Goal: Transaction & Acquisition: Purchase product/service

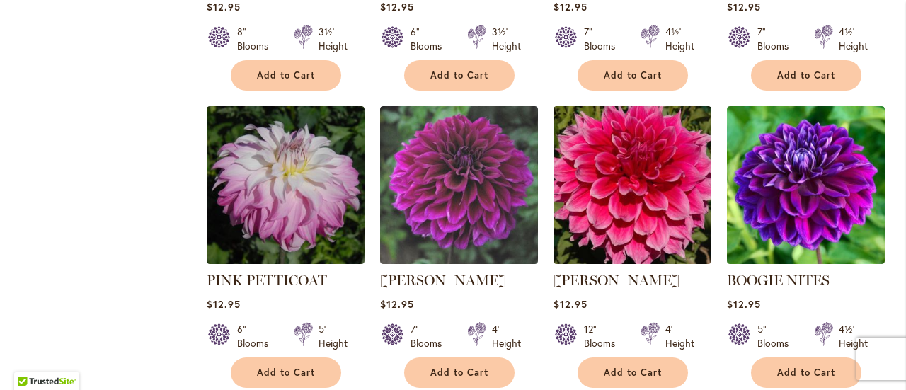
scroll to position [4545, 0]
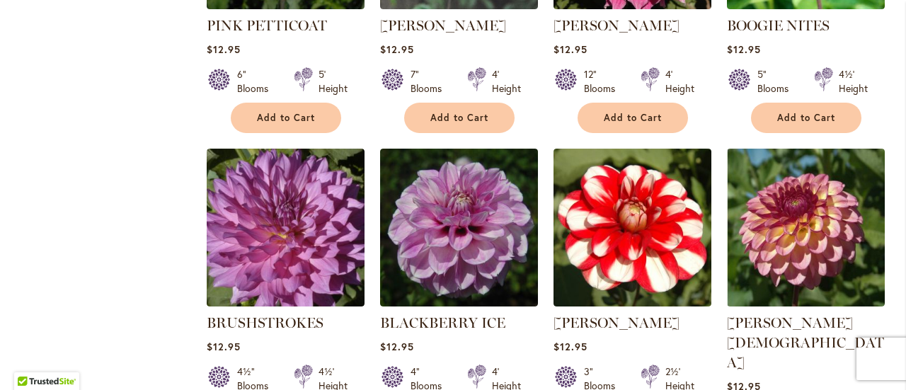
scroll to position [4828, 0]
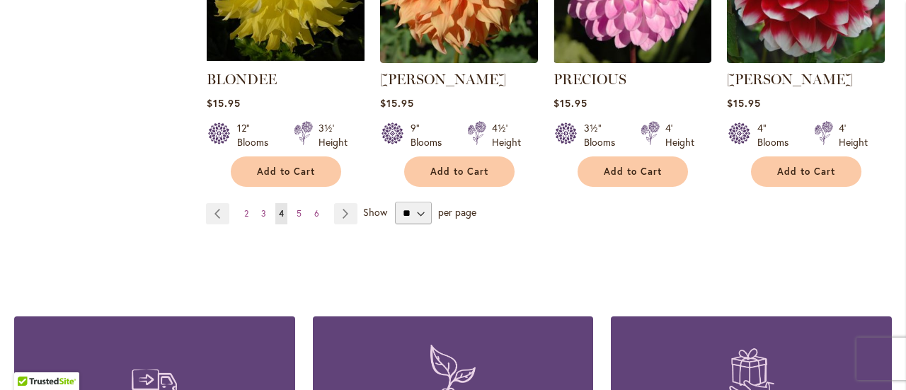
scroll to position [5037, 0]
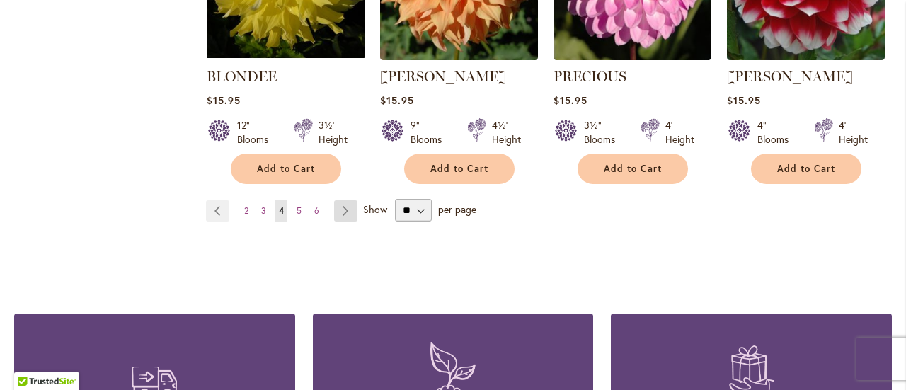
click at [344, 200] on link "Page Next" at bounding box center [345, 210] width 23 height 21
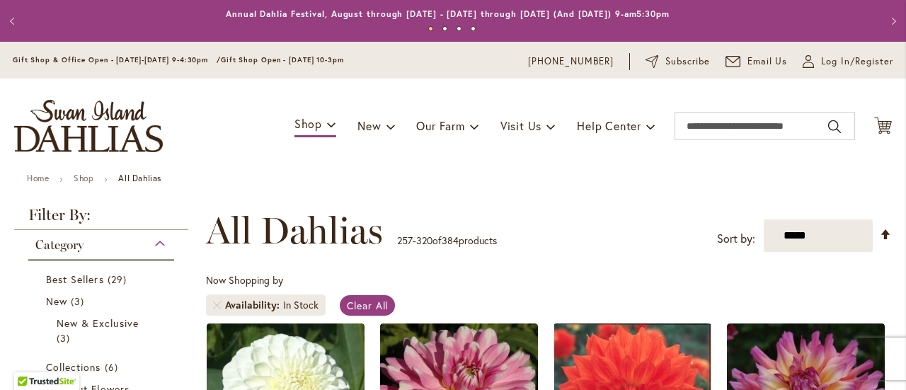
scroll to position [219, 0]
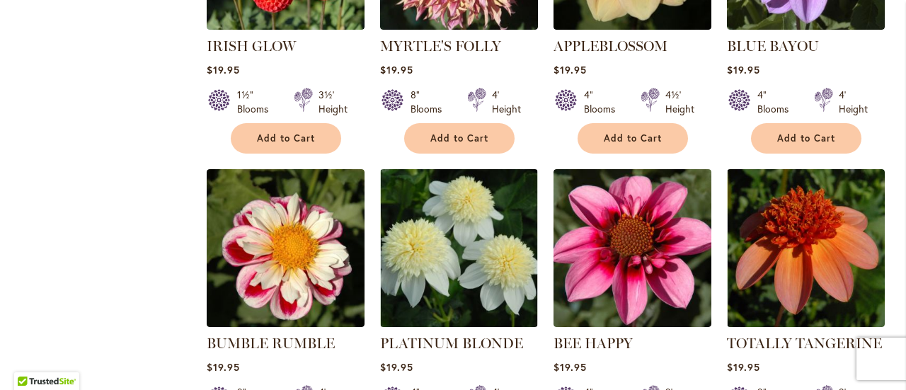
scroll to position [4776, 0]
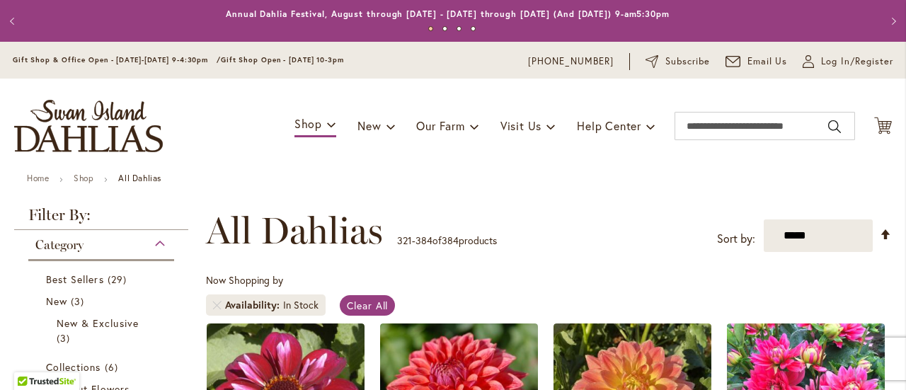
scroll to position [141, 0]
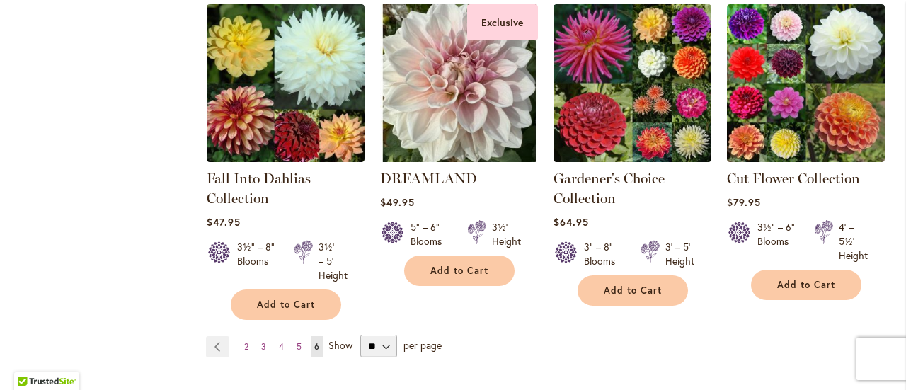
scroll to position [4811, 0]
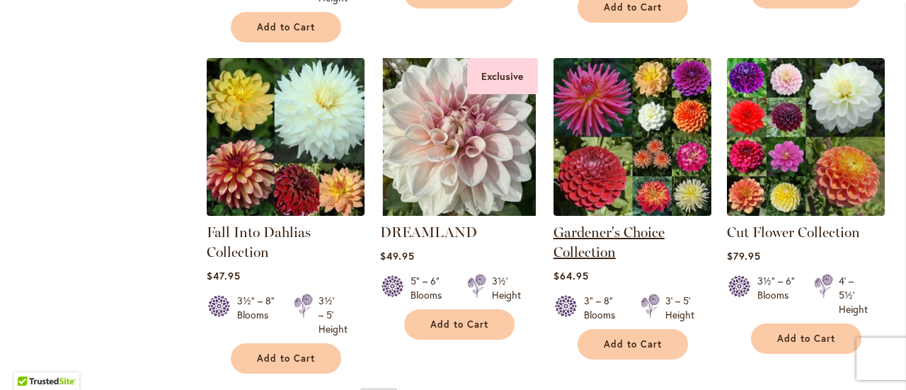
click at [624, 224] on link "Gardener's Choice Collection" at bounding box center [608, 242] width 111 height 37
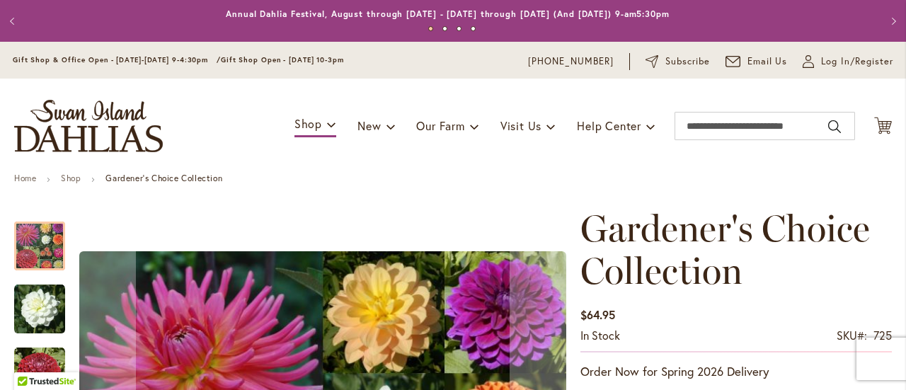
click at [514, 178] on ul "Home Shop Gardener's Choice Collection" at bounding box center [452, 179] width 877 height 13
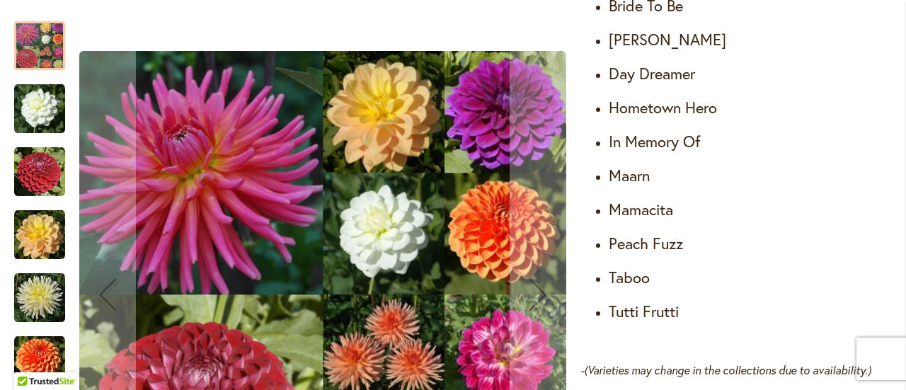
scroll to position [962, 0]
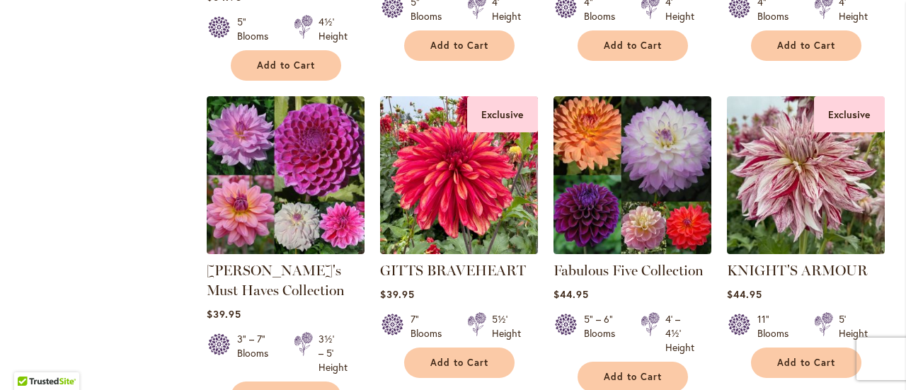
scroll to position [4442, 0]
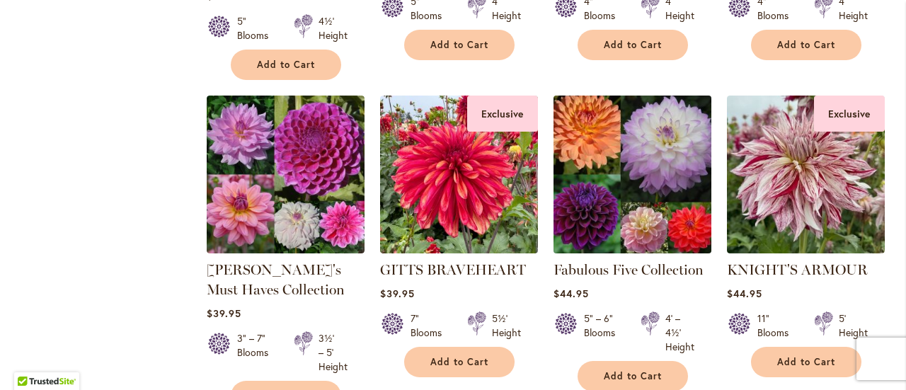
click at [633, 185] on img at bounding box center [632, 174] width 166 height 166
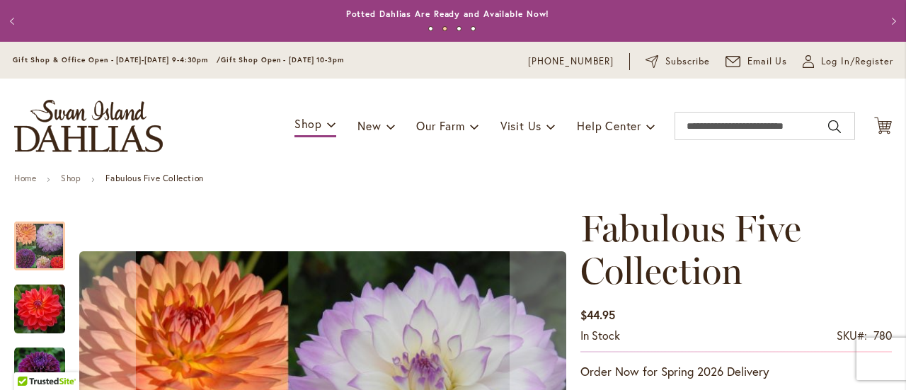
click at [800, 240] on h1 "Fabulous Five Collection" at bounding box center [735, 249] width 311 height 85
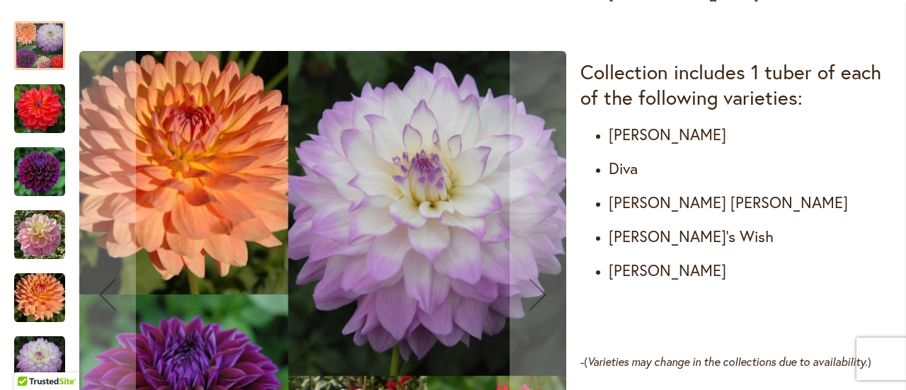
scroll to position [792, 0]
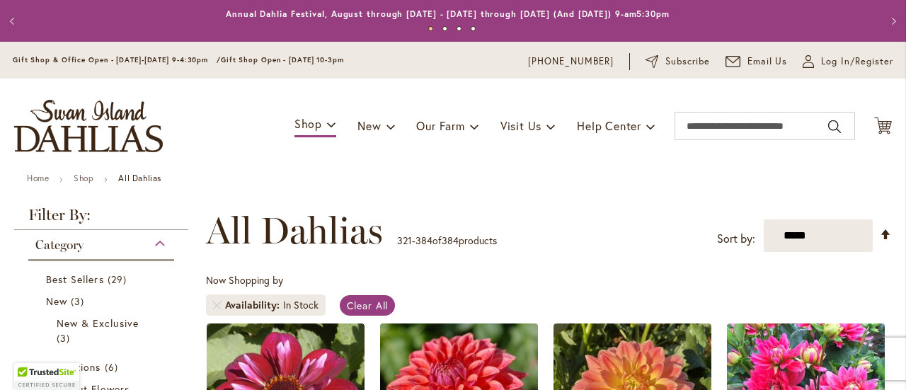
scroll to position [219, 0]
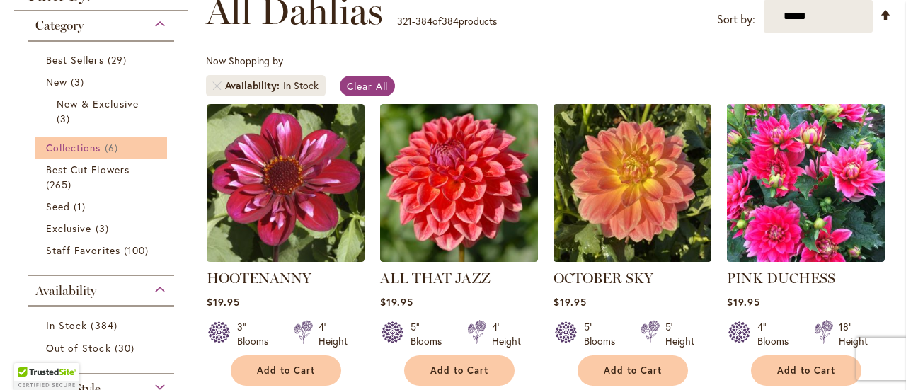
click at [76, 146] on span "Collections" at bounding box center [73, 147] width 55 height 13
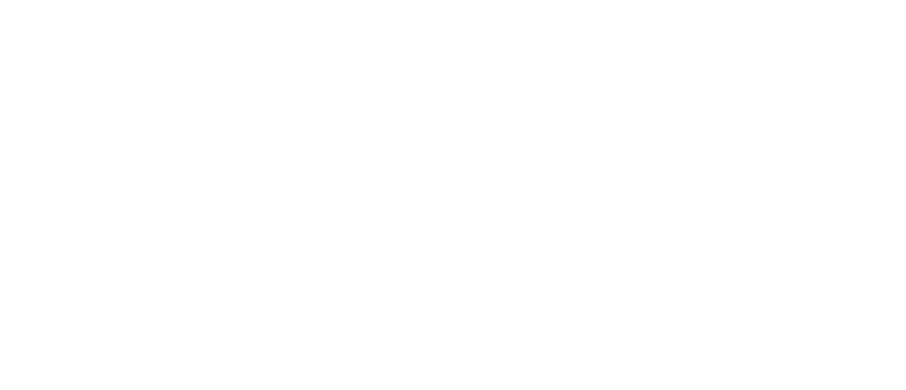
scroll to position [219, 0]
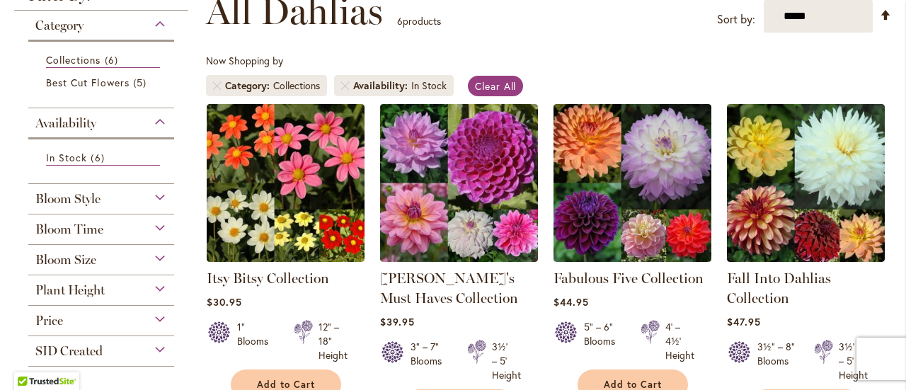
click at [610, 66] on div "Now Shopping by Category Collections Availability In Stock Clear All" at bounding box center [549, 79] width 686 height 50
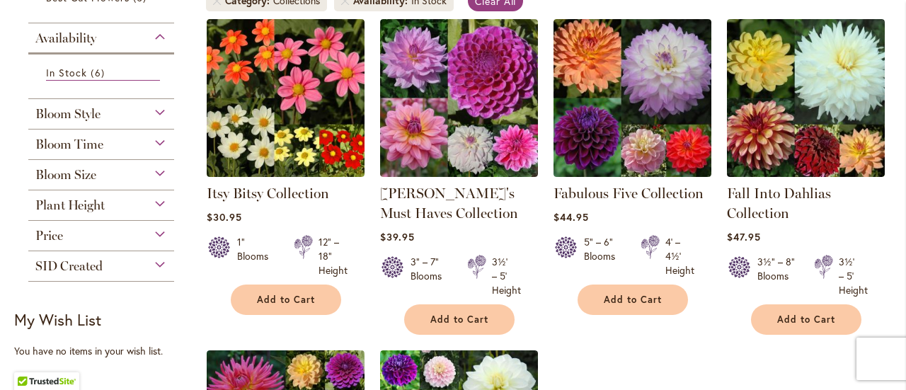
scroll to position [276, 0]
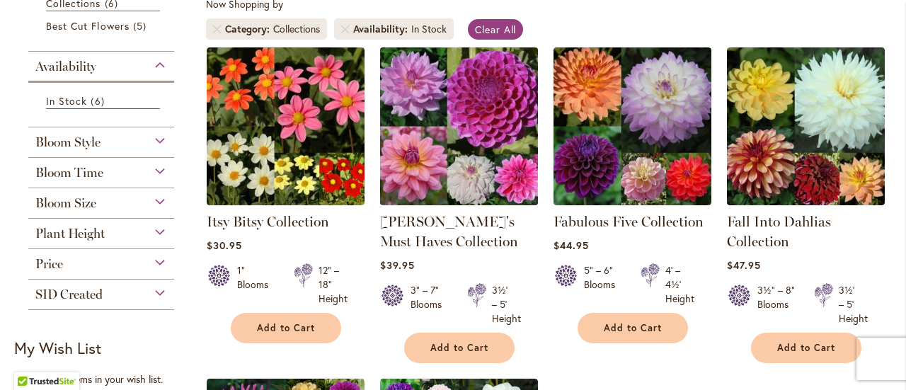
click at [456, 134] on img at bounding box center [459, 126] width 166 height 166
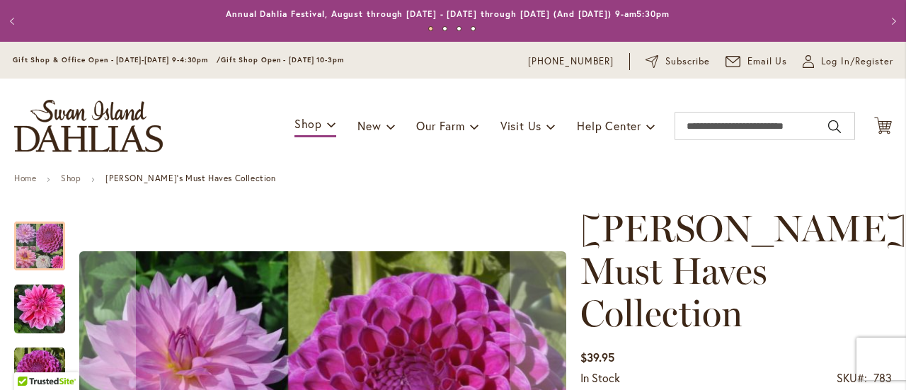
scroll to position [341, 0]
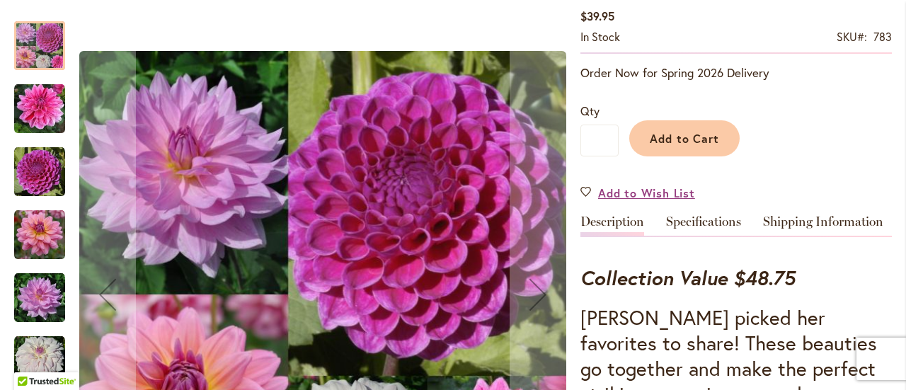
click at [741, 333] on h3 "[PERSON_NAME] picked her favorites to share! These beauties go together and mak…" at bounding box center [735, 368] width 311 height 127
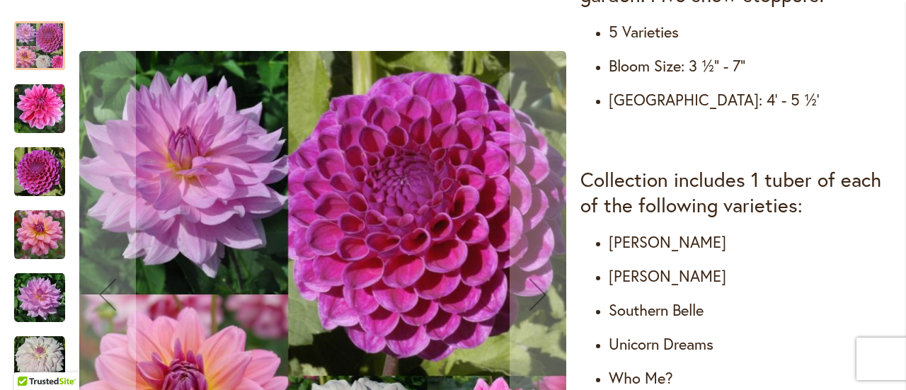
scroll to position [794, 0]
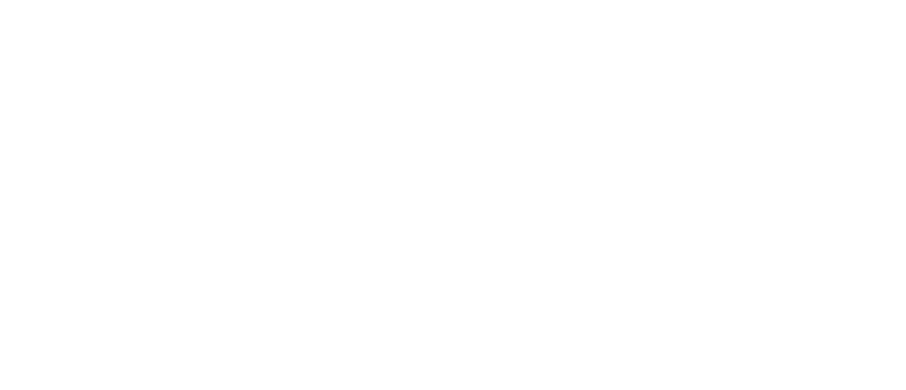
scroll to position [219, 0]
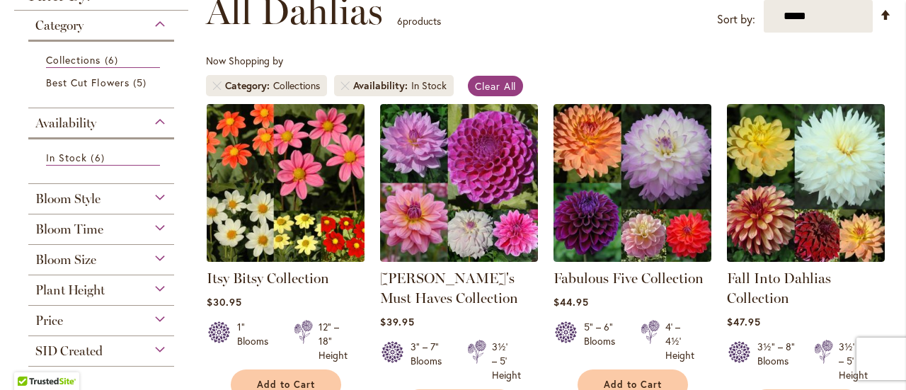
click at [287, 192] on img at bounding box center [285, 183] width 166 height 166
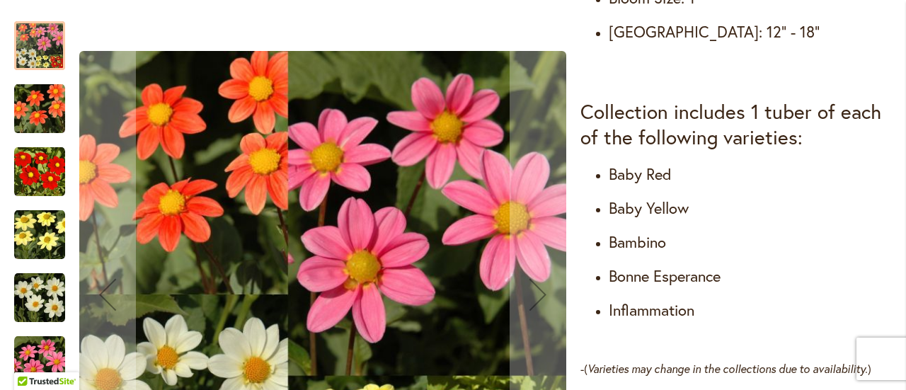
scroll to position [792, 0]
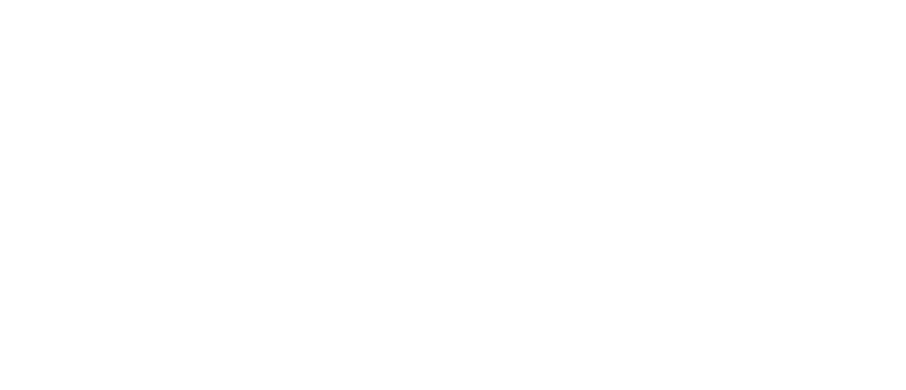
scroll to position [219, 0]
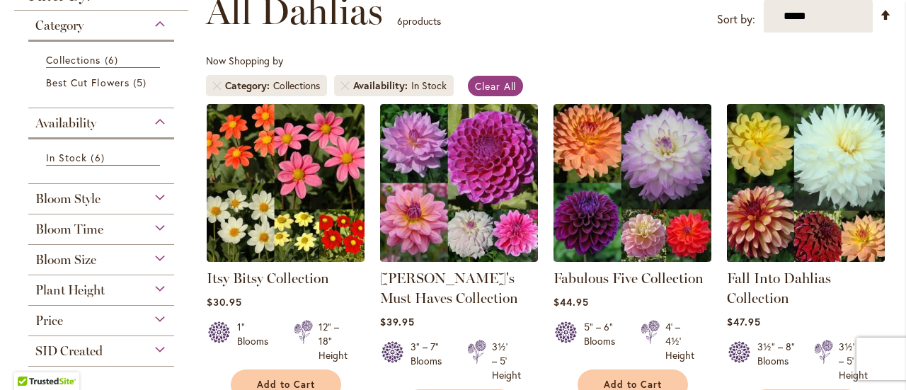
click at [805, 178] on img at bounding box center [805, 183] width 166 height 166
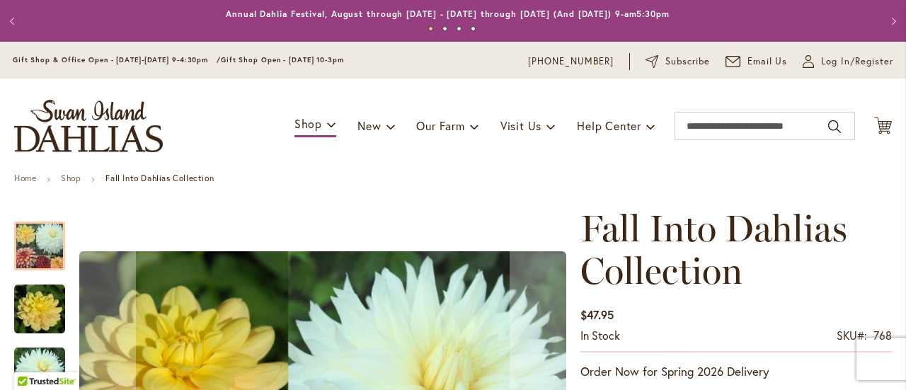
click at [807, 274] on h1 "Fall Into Dahlias Collection" at bounding box center [735, 249] width 311 height 85
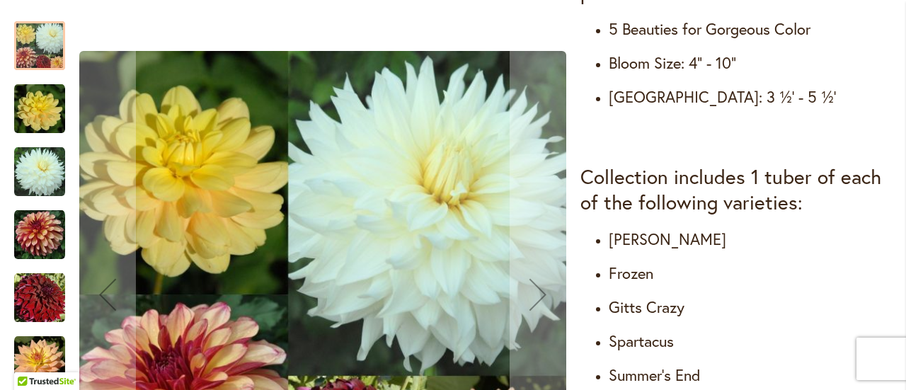
scroll to position [736, 0]
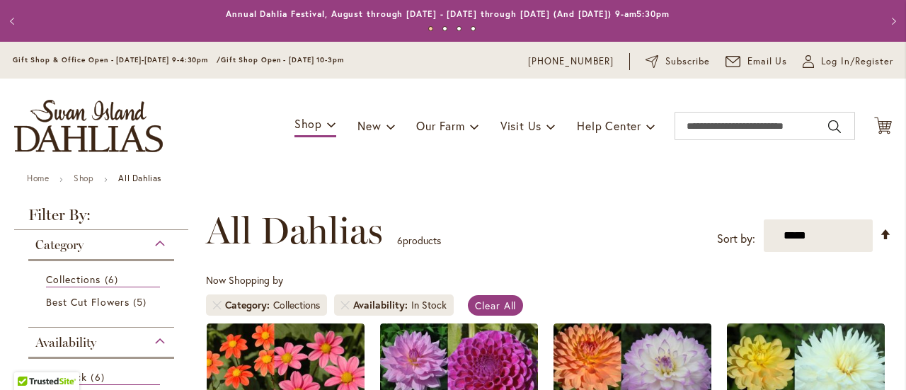
scroll to position [219, 0]
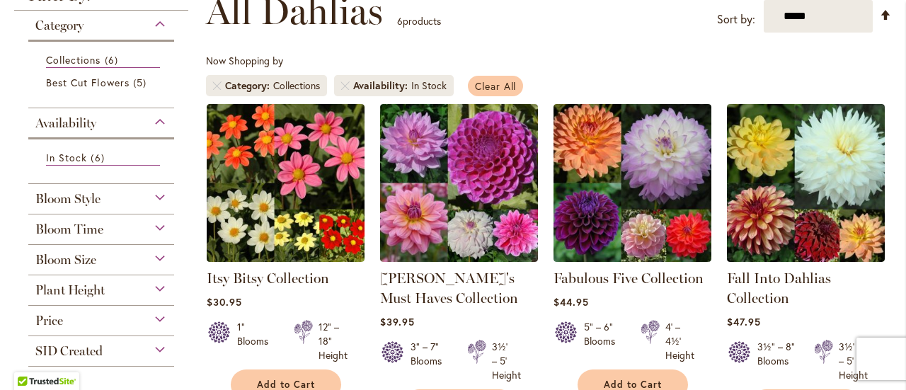
click at [489, 84] on span "Clear All" at bounding box center [496, 85] width 42 height 13
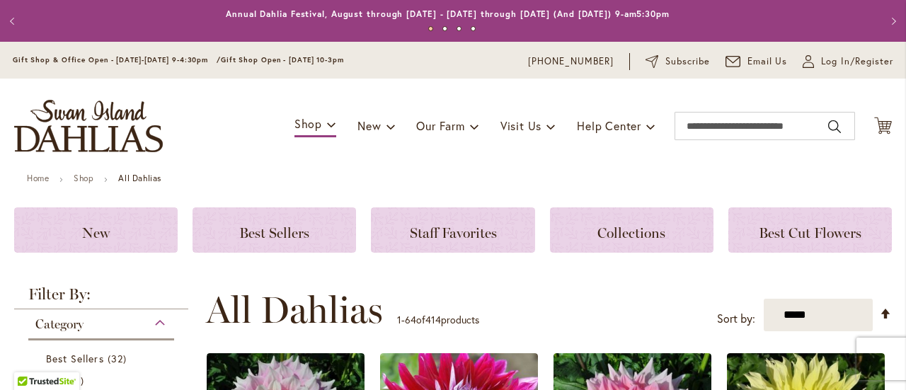
scroll to position [299, 0]
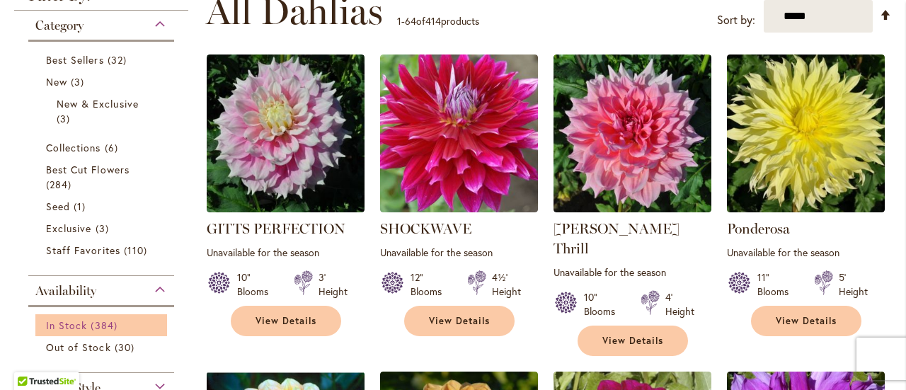
click at [86, 325] on link "In Stock 384 items" at bounding box center [103, 325] width 114 height 15
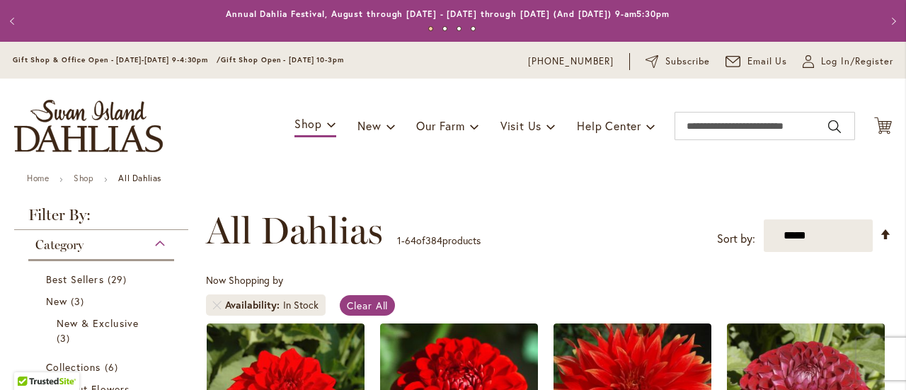
scroll to position [141, 0]
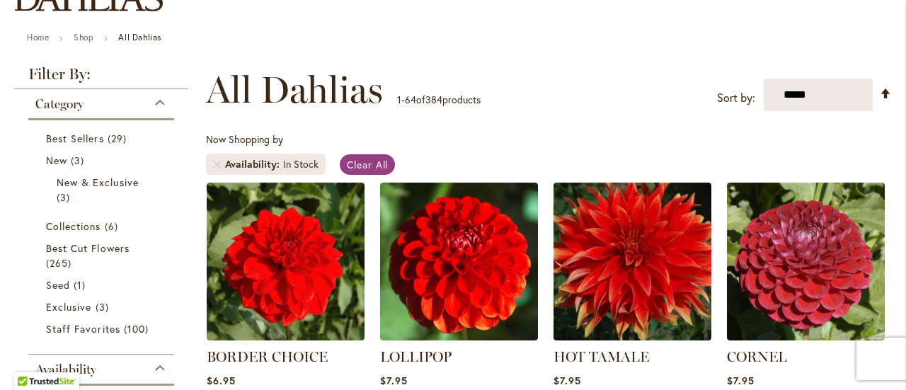
click at [558, 158] on div "Now Shopping by Availability In Stock Clear All" at bounding box center [549, 157] width 686 height 50
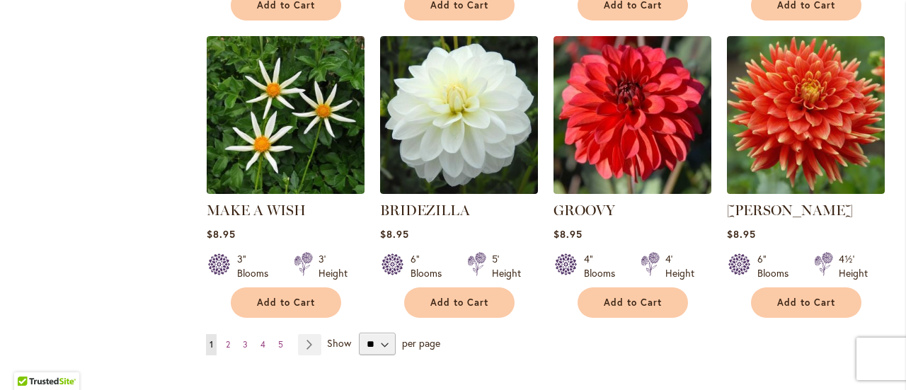
scroll to position [4896, 0]
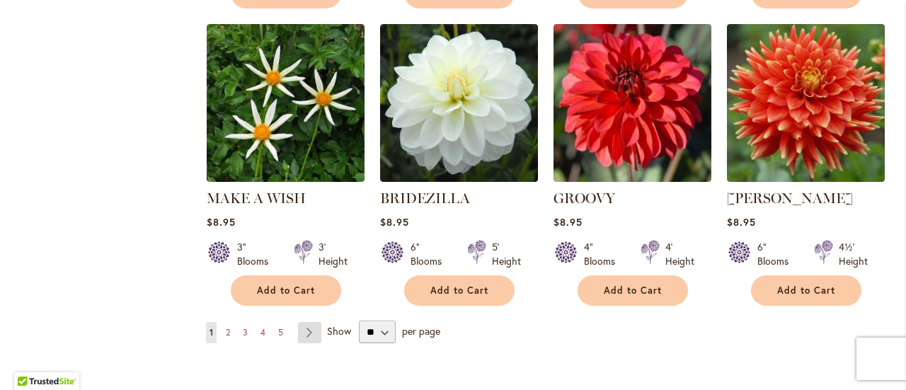
click at [301, 322] on link "Page Next" at bounding box center [309, 332] width 23 height 21
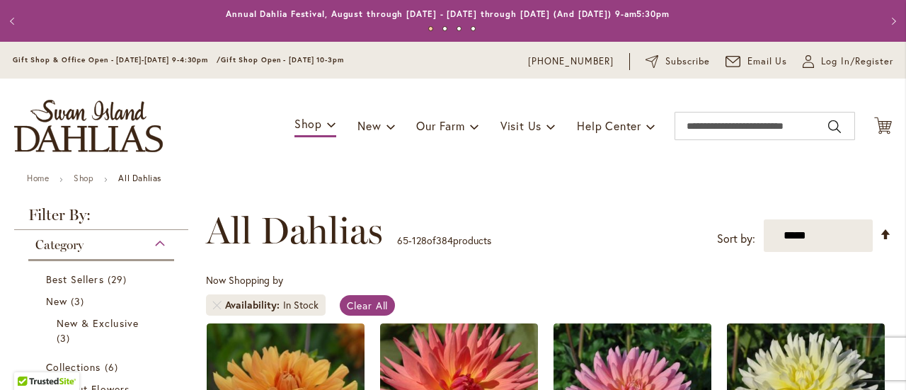
scroll to position [141, 0]
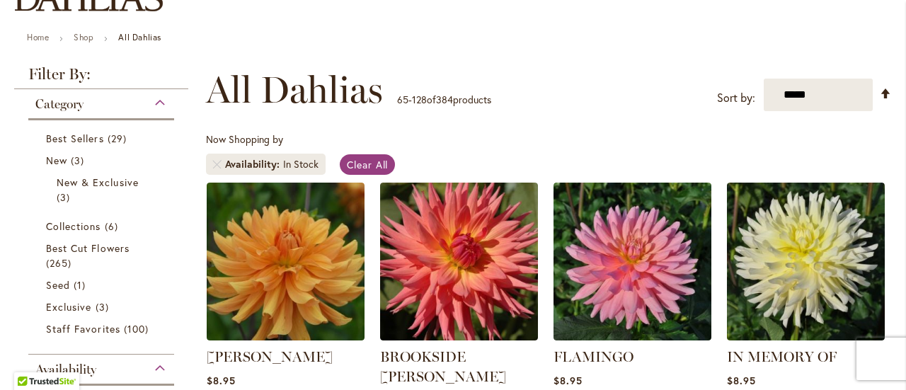
click at [597, 69] on div "**********" at bounding box center [549, 90] width 686 height 42
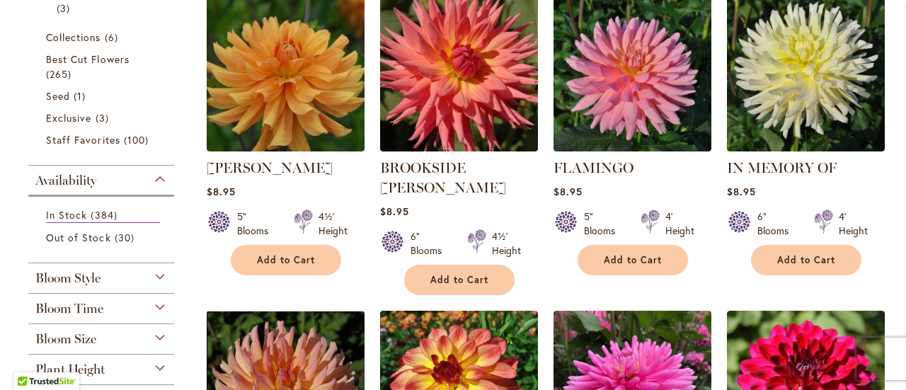
scroll to position [396, 0]
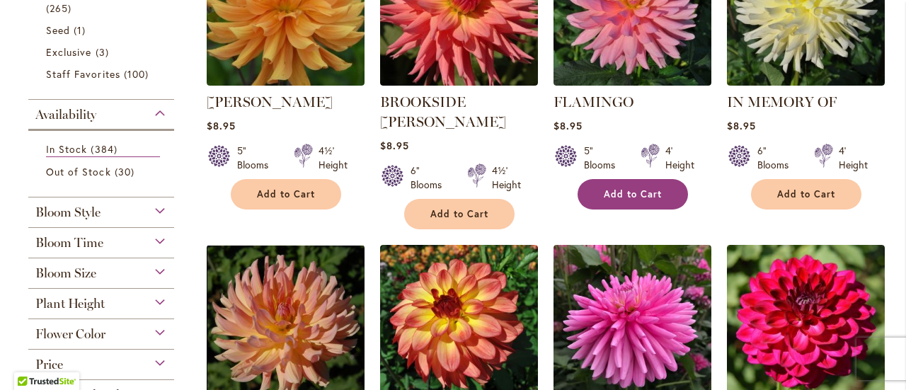
click at [634, 204] on button "Add to Cart" at bounding box center [632, 194] width 110 height 30
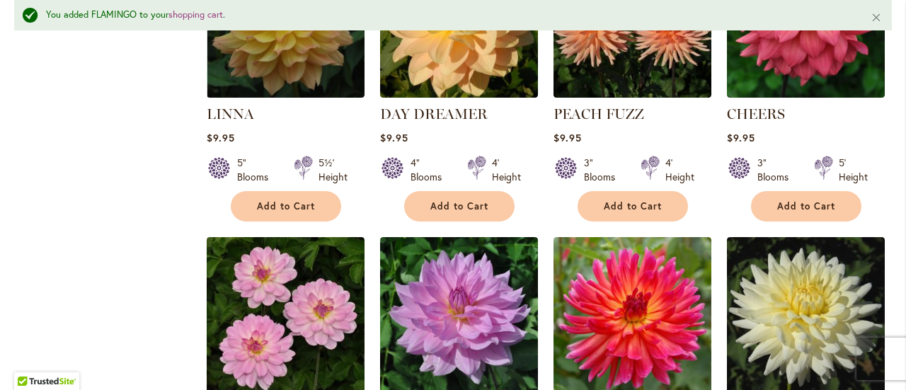
scroll to position [4432, 0]
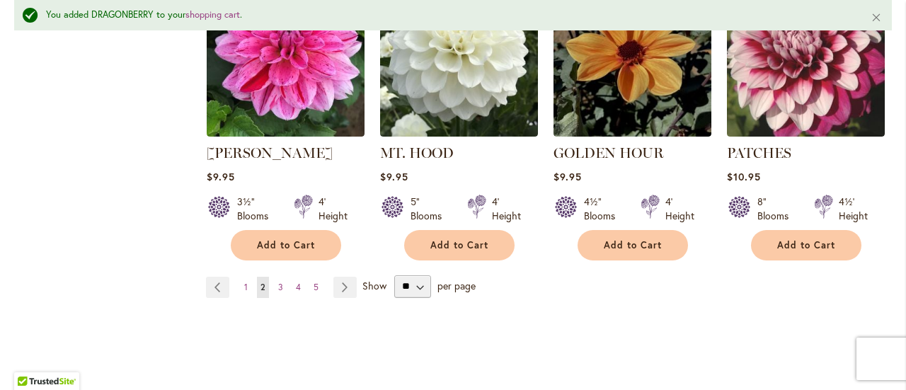
scroll to position [5027, 0]
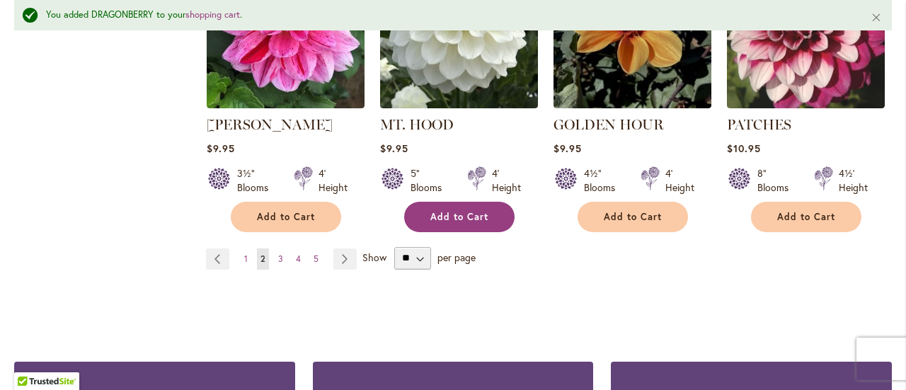
click at [466, 202] on button "Add to Cart" at bounding box center [459, 217] width 110 height 30
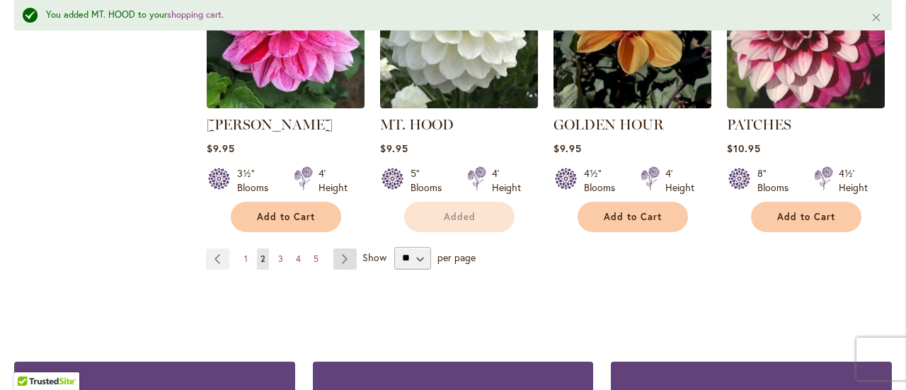
click at [344, 248] on link "Page Next" at bounding box center [344, 258] width 23 height 21
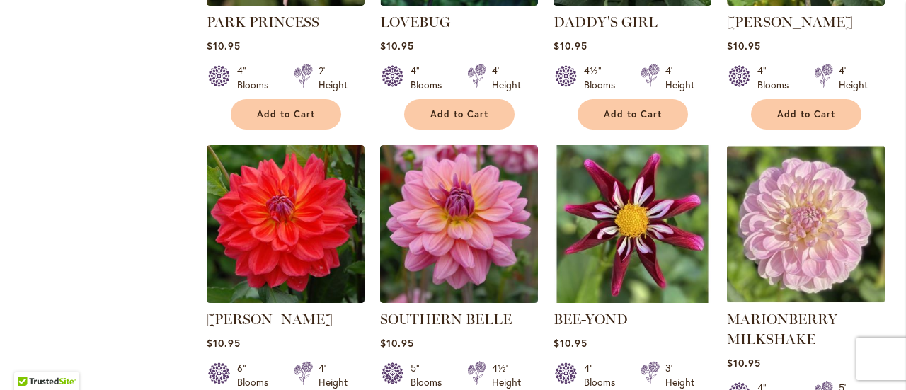
scroll to position [2009, 0]
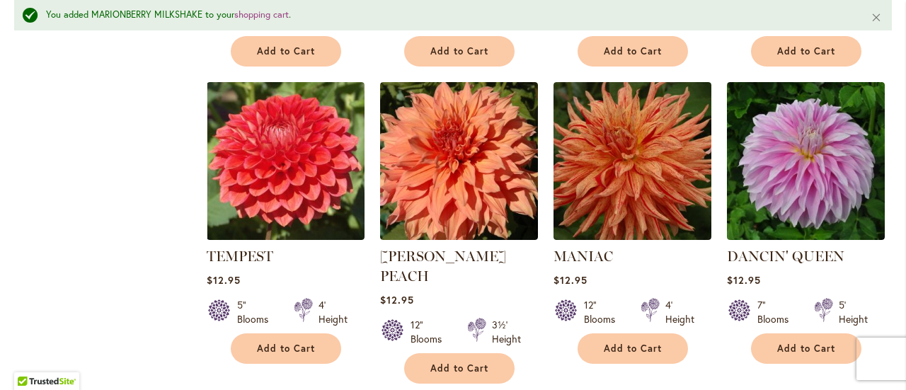
scroll to position [3971, 0]
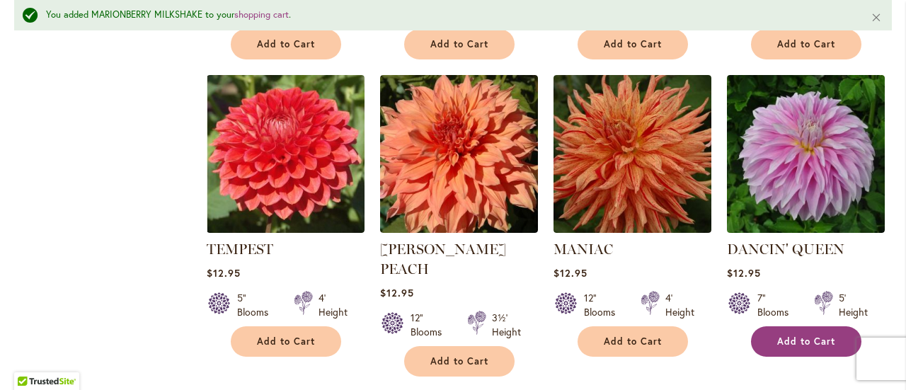
click at [797, 335] on span "Add to Cart" at bounding box center [806, 341] width 58 height 12
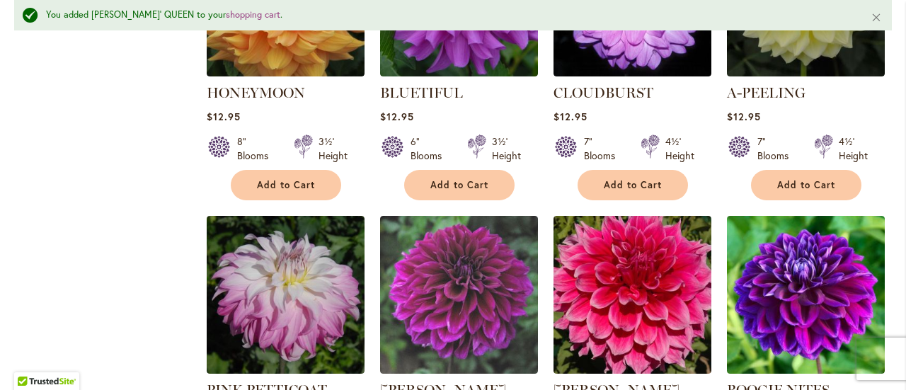
scroll to position [4452, 0]
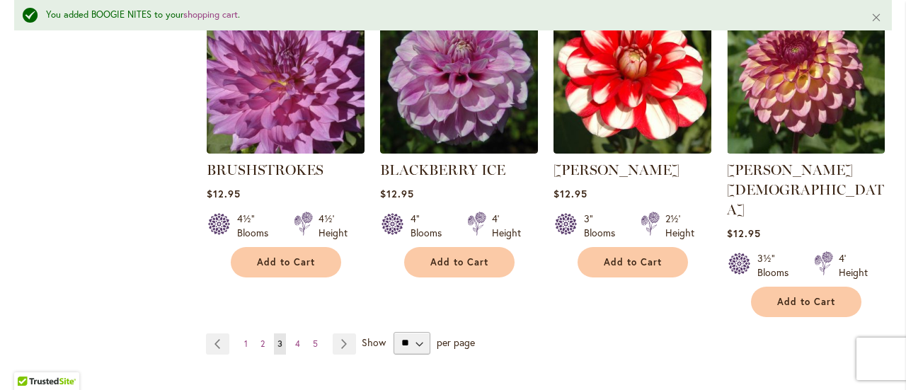
scroll to position [5018, 0]
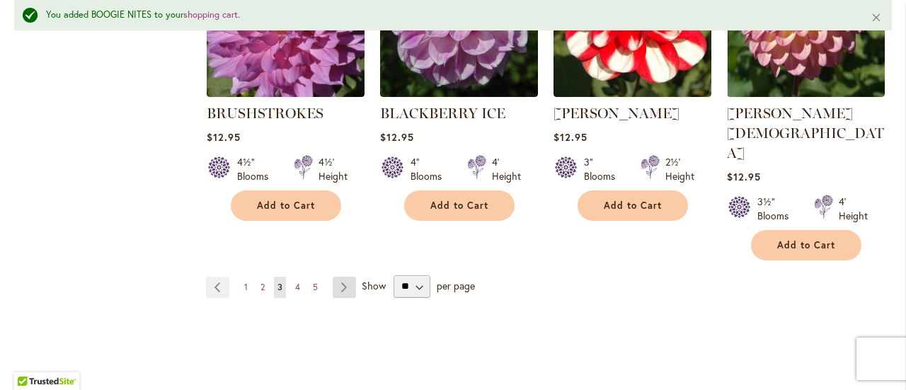
click at [341, 277] on link "Page Next" at bounding box center [344, 287] width 23 height 21
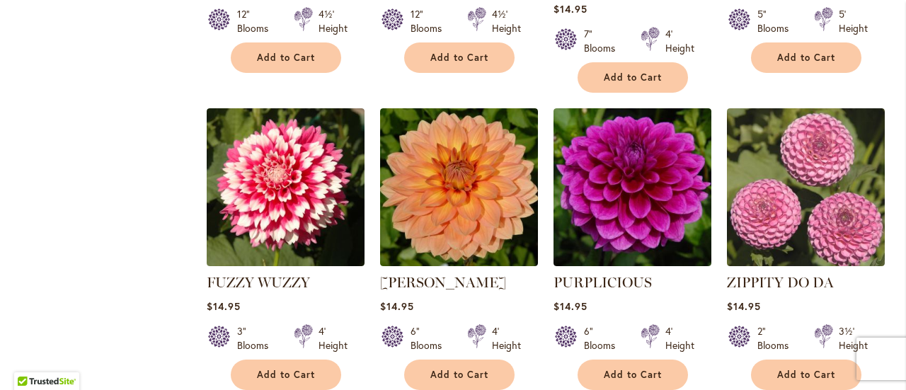
scroll to position [3587, 0]
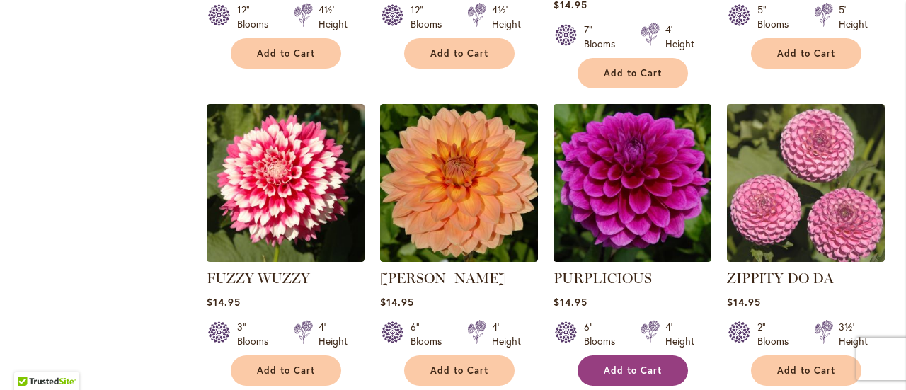
click at [603, 355] on button "Add to Cart" at bounding box center [632, 370] width 110 height 30
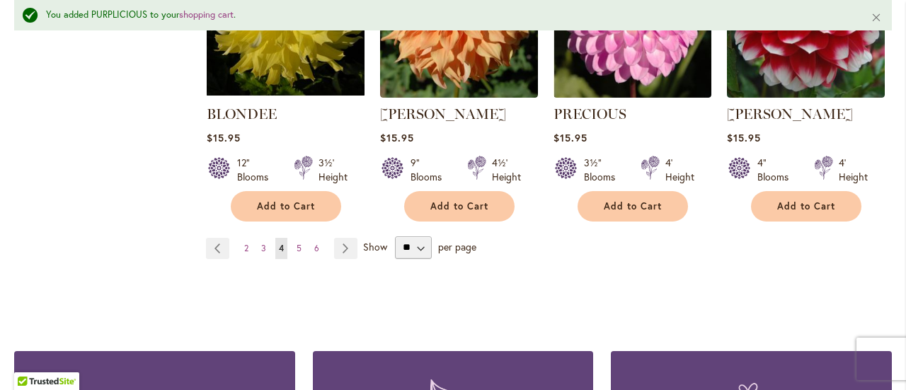
scroll to position [5039, 0]
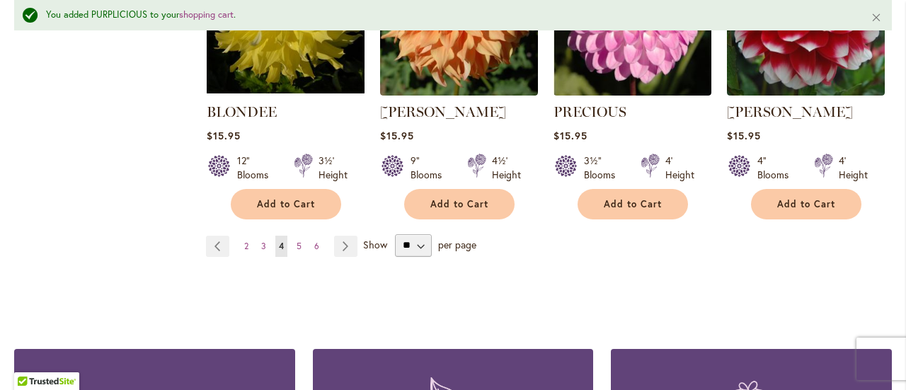
click at [360, 236] on ul "Page Previous Page 2 Page 3 You're currently reading page 4 Page 5 Page 6 Page …" at bounding box center [284, 246] width 157 height 21
click at [340, 236] on link "Page Next" at bounding box center [345, 246] width 23 height 21
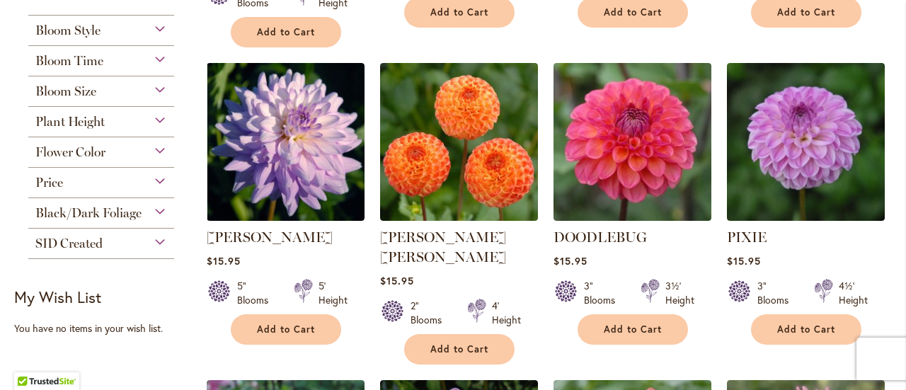
scroll to position [625, 0]
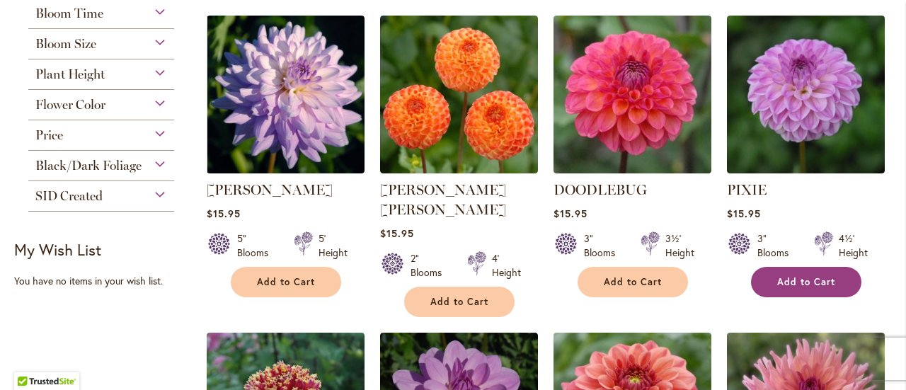
click at [789, 284] on span "Add to Cart" at bounding box center [806, 282] width 58 height 12
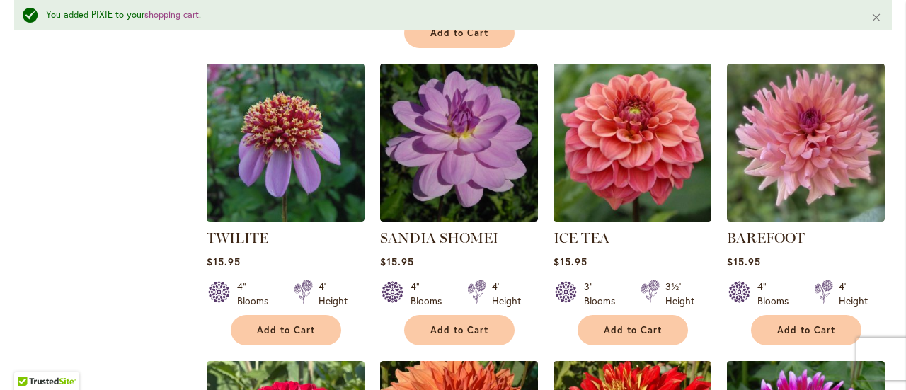
scroll to position [907, 0]
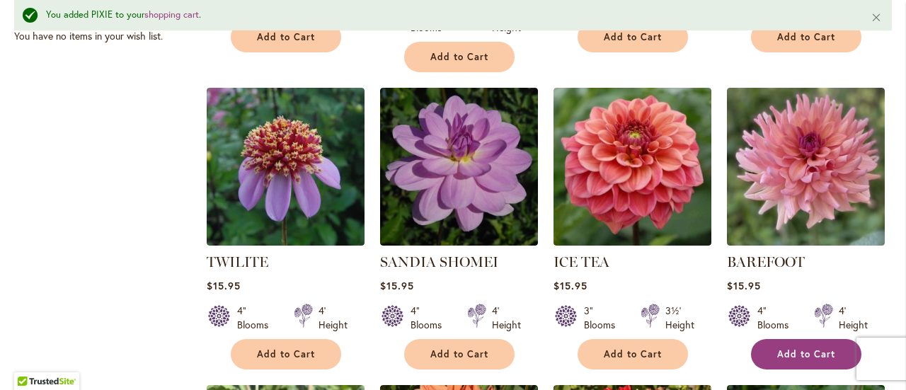
click at [804, 348] on span "Add to Cart" at bounding box center [806, 354] width 58 height 12
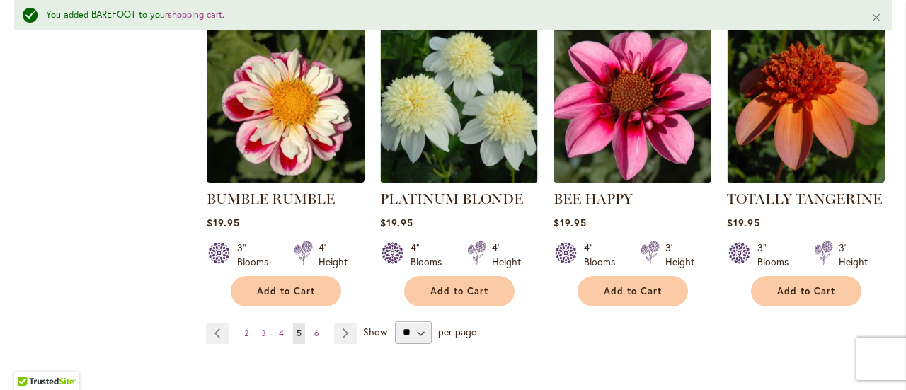
scroll to position [4971, 0]
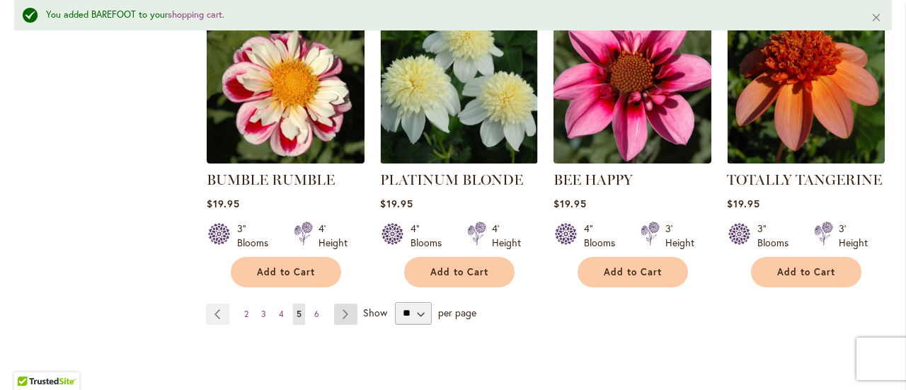
click at [338, 304] on link "Page Next" at bounding box center [345, 314] width 23 height 21
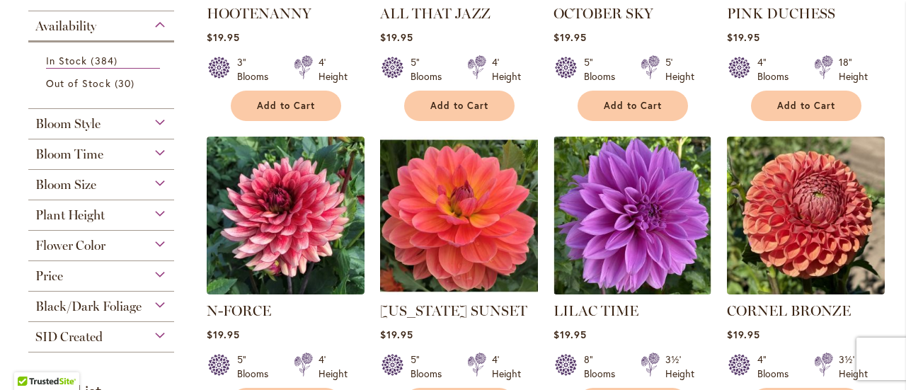
scroll to position [502, 0]
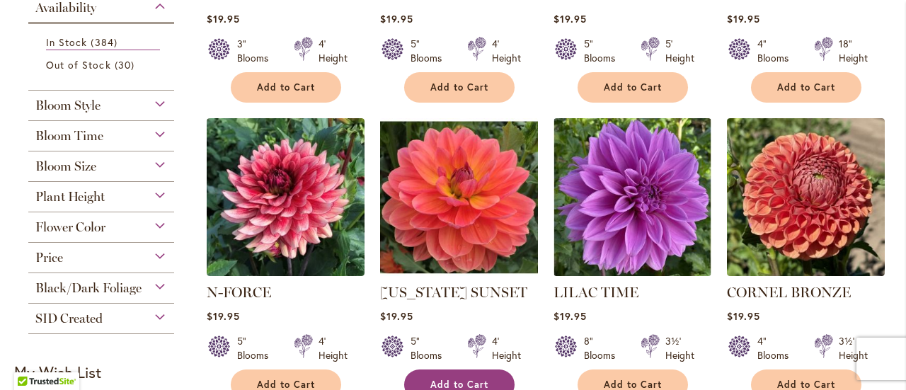
click at [500, 377] on button "Add to Cart" at bounding box center [459, 384] width 110 height 30
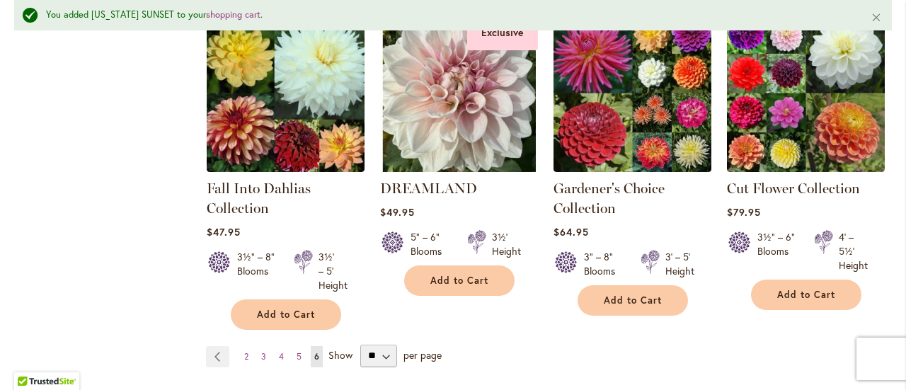
scroll to position [4918, 0]
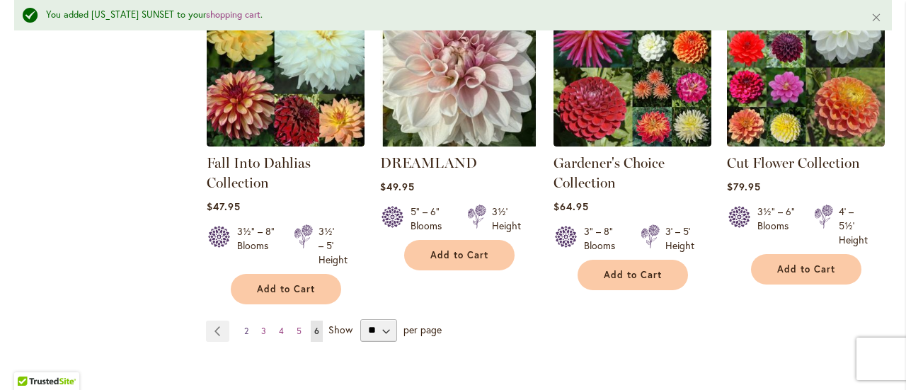
click at [241, 321] on link "Page 2" at bounding box center [246, 331] width 11 height 21
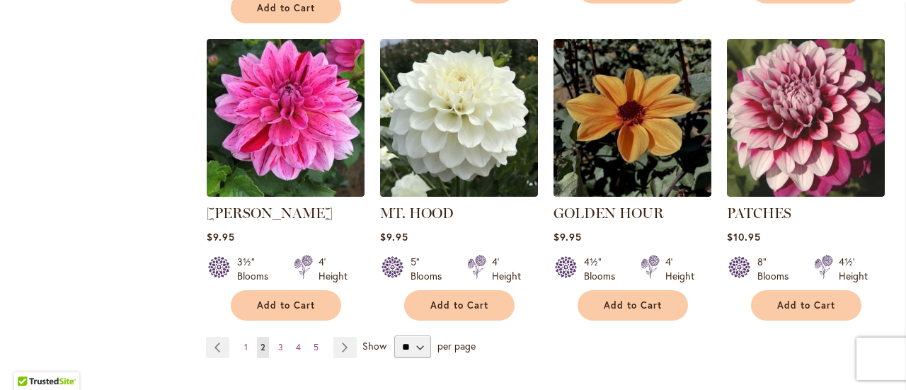
scroll to position [4861, 0]
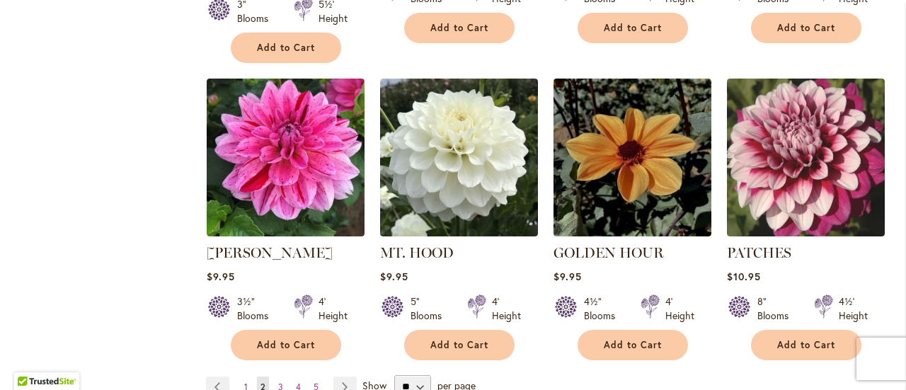
click at [245, 381] on span "1" at bounding box center [246, 386] width 4 height 11
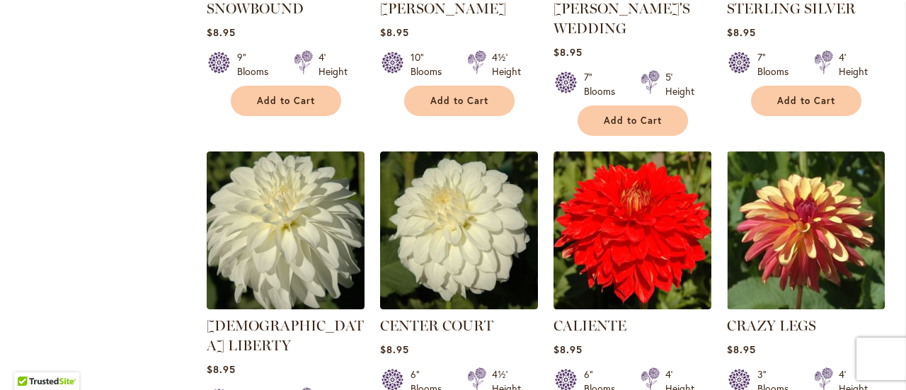
scroll to position [2953, 0]
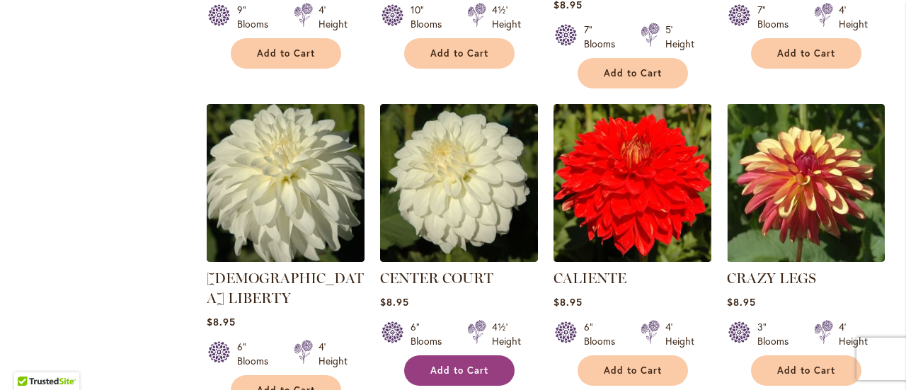
click at [434, 364] on span "Add to Cart" at bounding box center [459, 370] width 58 height 12
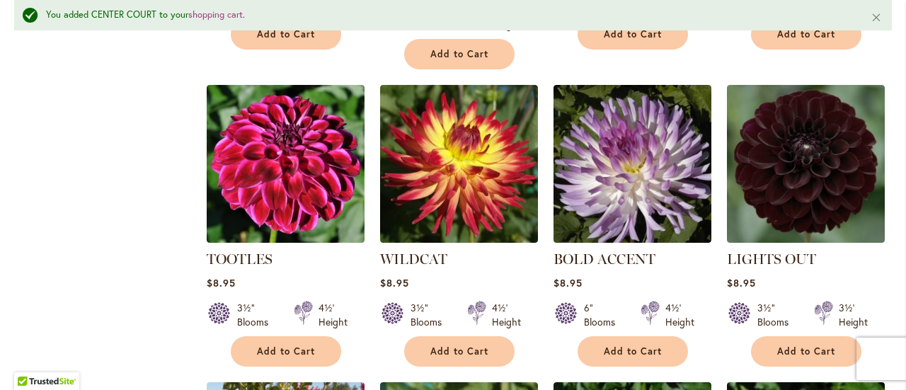
scroll to position [3980, 0]
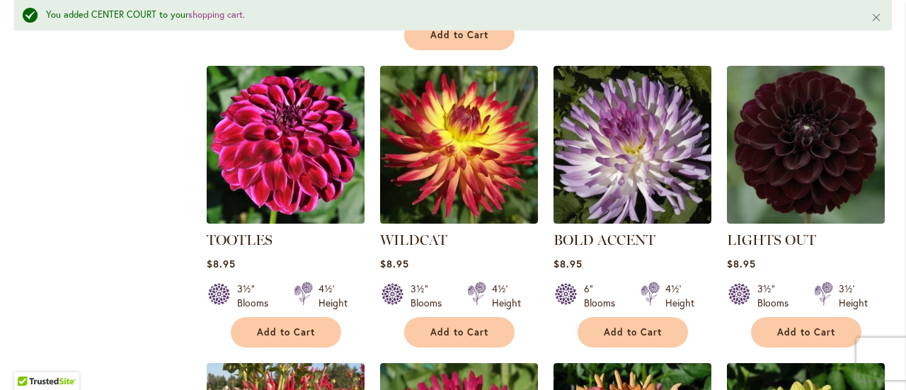
click at [302, 326] on span "Add to Cart" at bounding box center [286, 332] width 58 height 12
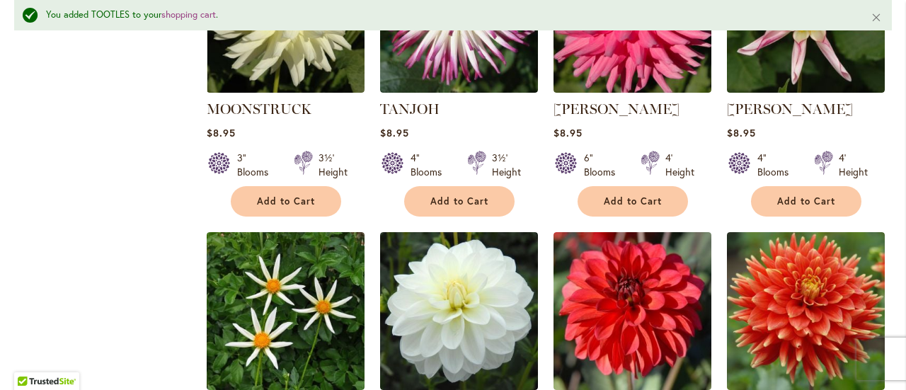
scroll to position [4763, 0]
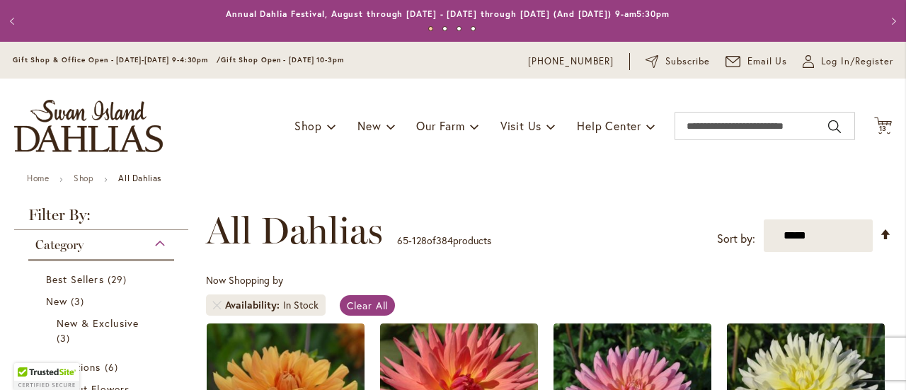
scroll to position [100, 0]
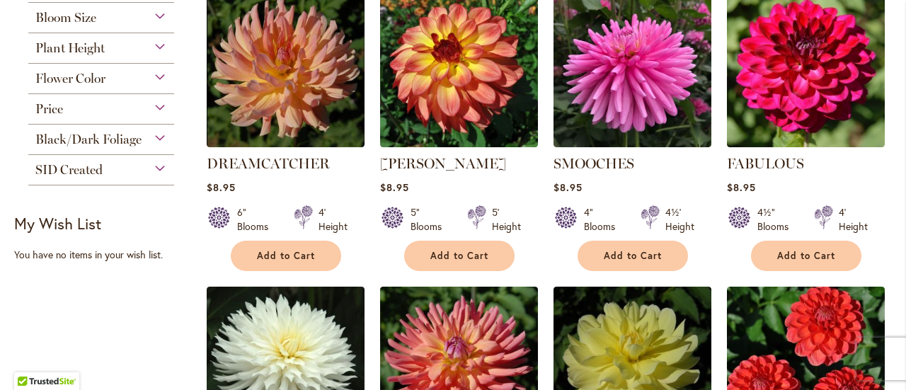
scroll to position [679, 0]
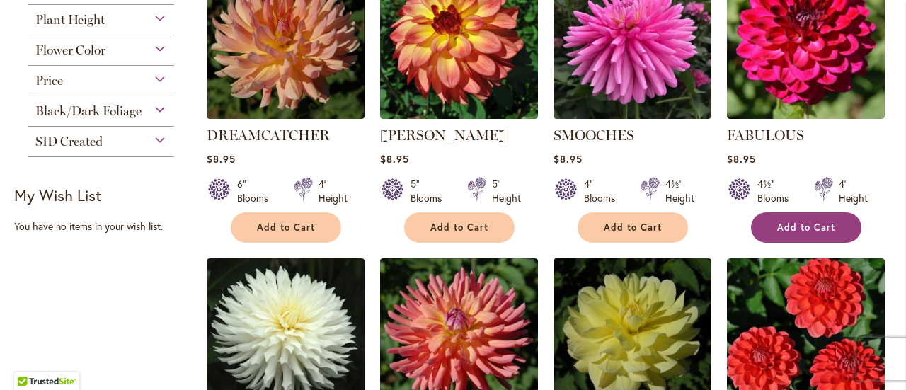
click at [770, 219] on button "Add to Cart" at bounding box center [806, 227] width 110 height 30
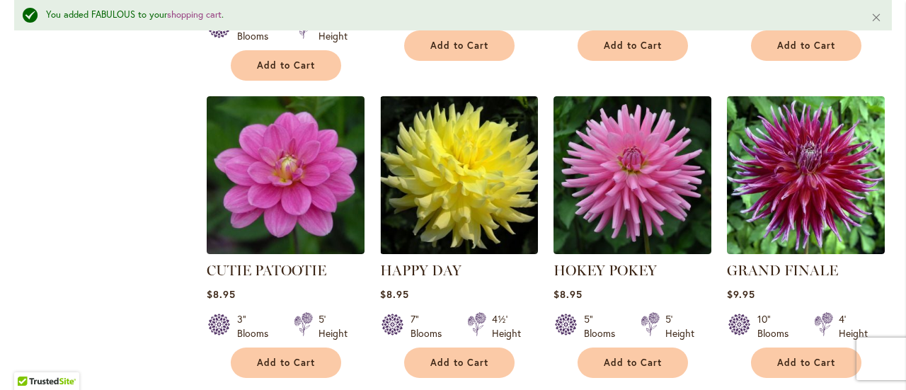
scroll to position [1197, 0]
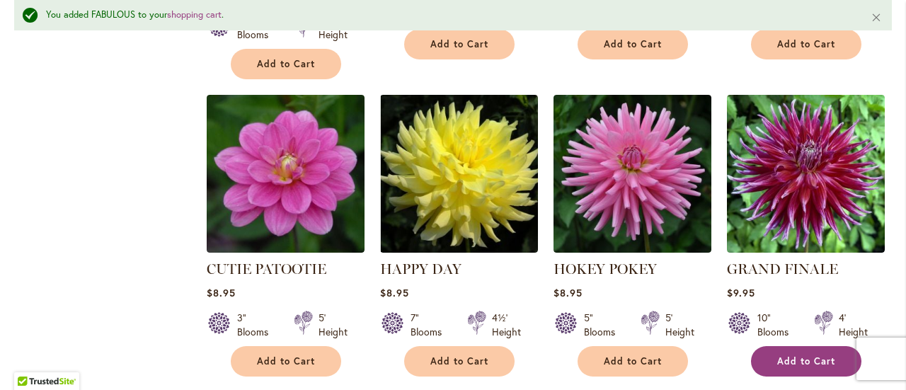
click at [783, 346] on button "Add to Cart" at bounding box center [806, 361] width 110 height 30
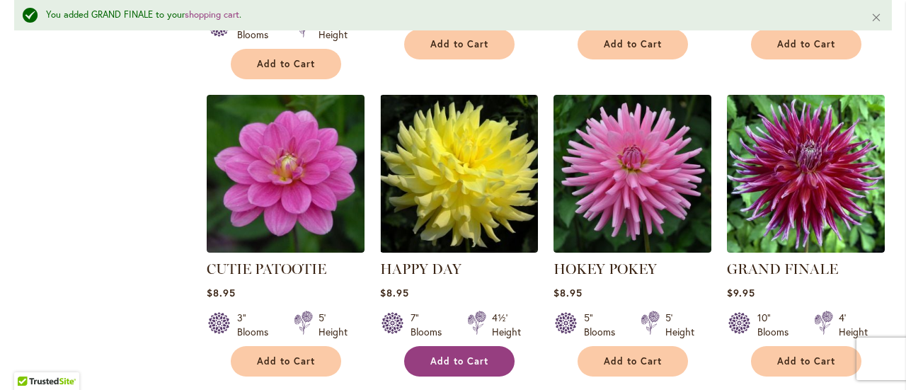
click at [493, 346] on button "Add to Cart" at bounding box center [459, 361] width 110 height 30
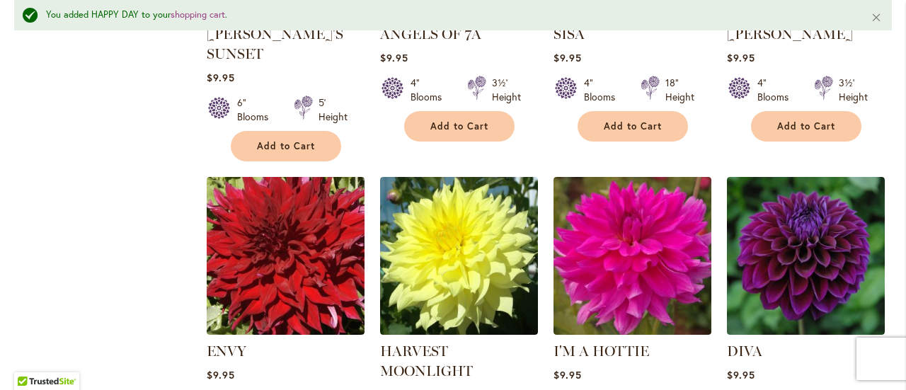
scroll to position [2159, 0]
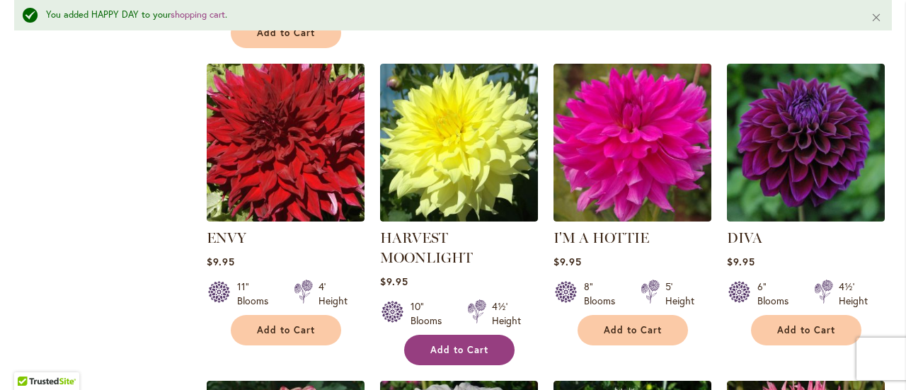
click at [467, 335] on button "Add to Cart" at bounding box center [459, 350] width 110 height 30
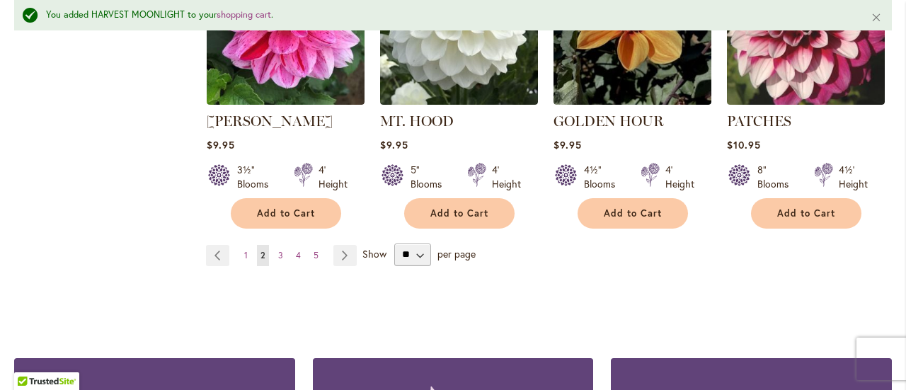
scroll to position [5046, 0]
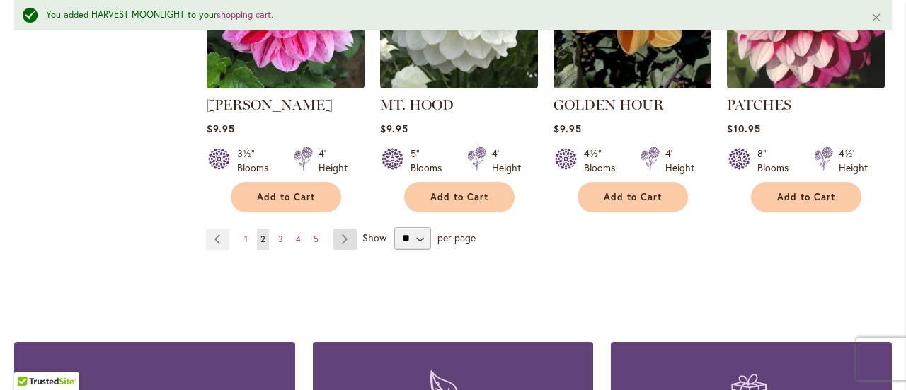
click at [337, 229] on link "Page Next" at bounding box center [344, 239] width 23 height 21
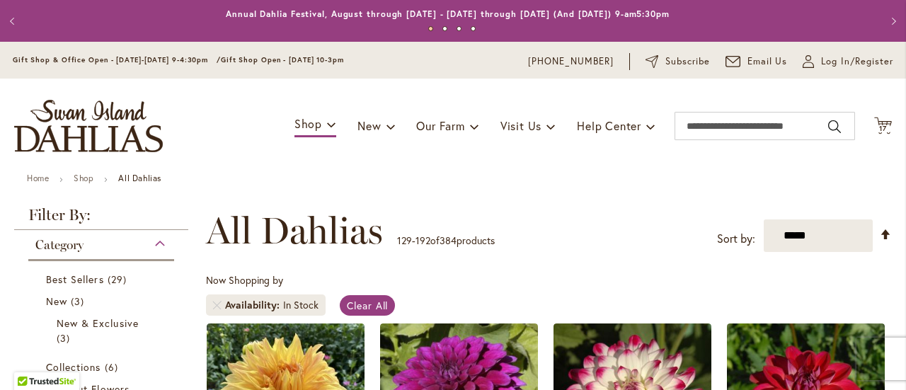
scroll to position [141, 0]
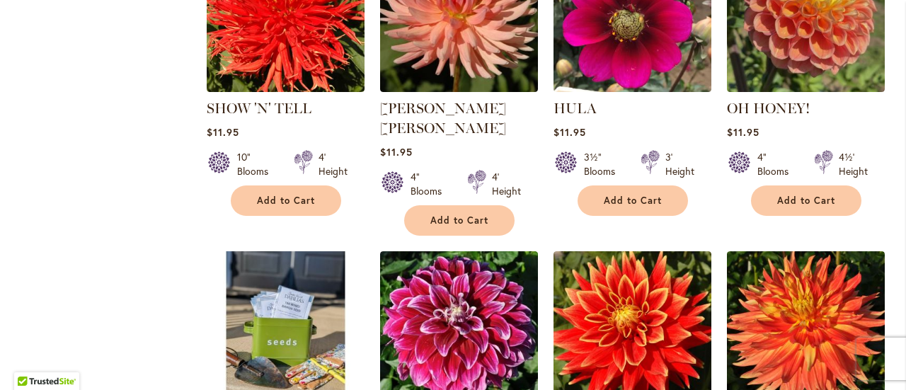
scroll to position [2858, 0]
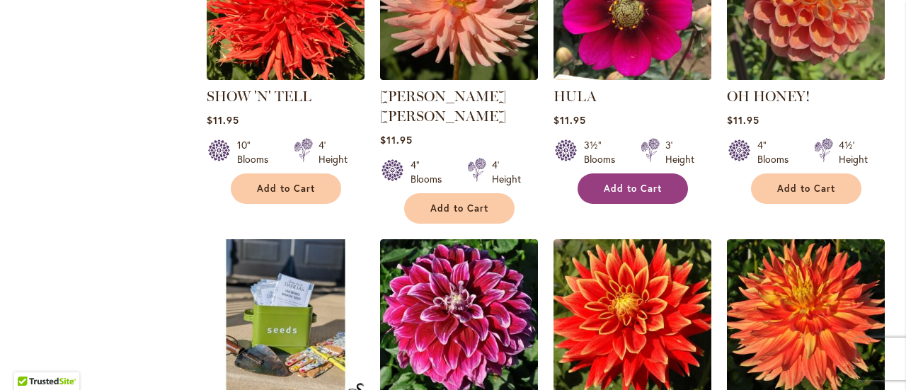
click at [633, 173] on button "Add to Cart" at bounding box center [632, 188] width 110 height 30
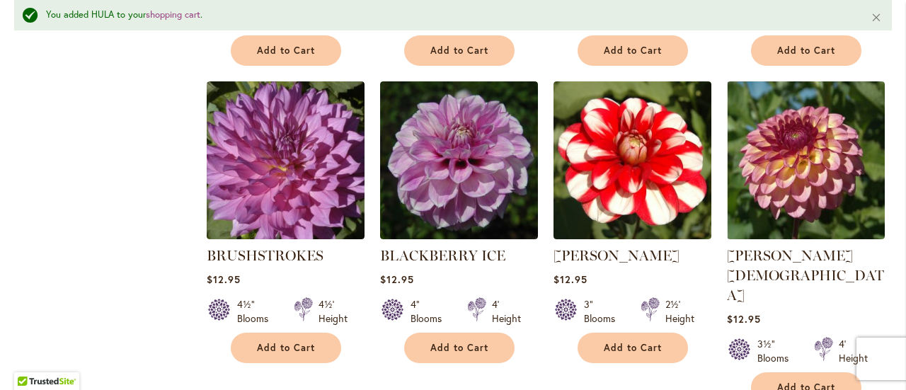
scroll to position [4904, 0]
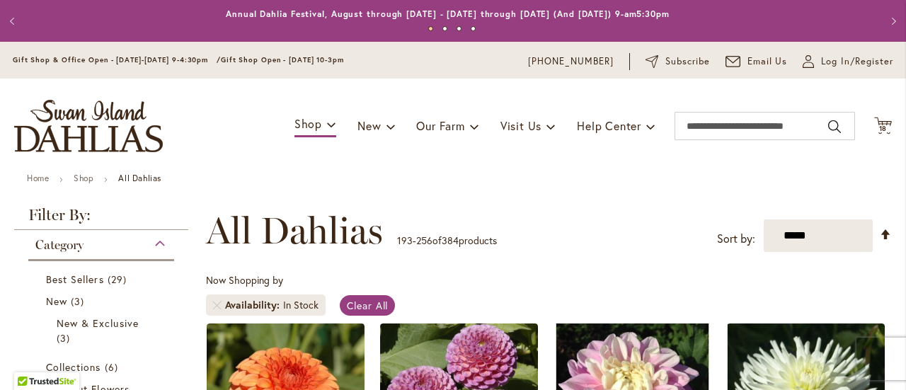
scroll to position [141, 0]
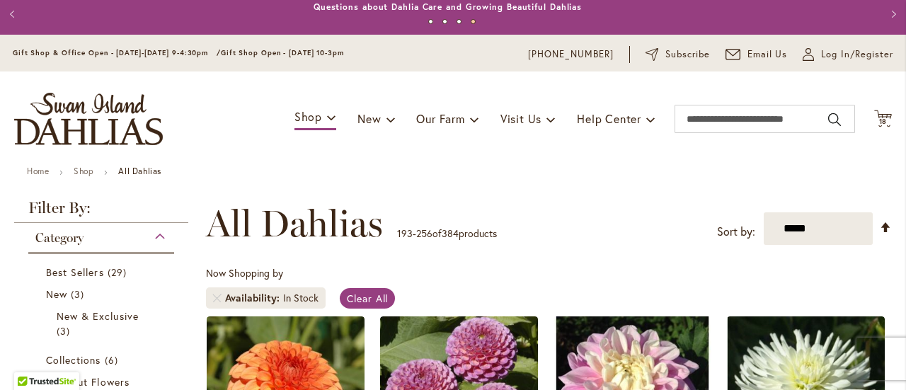
scroll to position [0, 0]
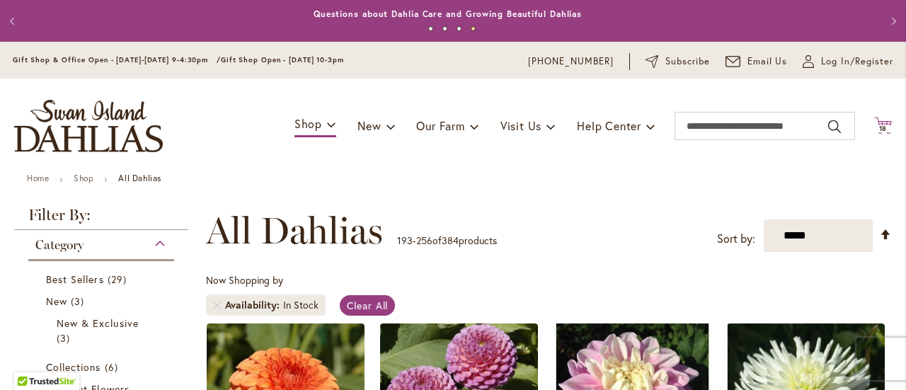
click at [878, 125] on icon "Cart .cls-1 { fill: #231f20; }" at bounding box center [883, 126] width 18 height 18
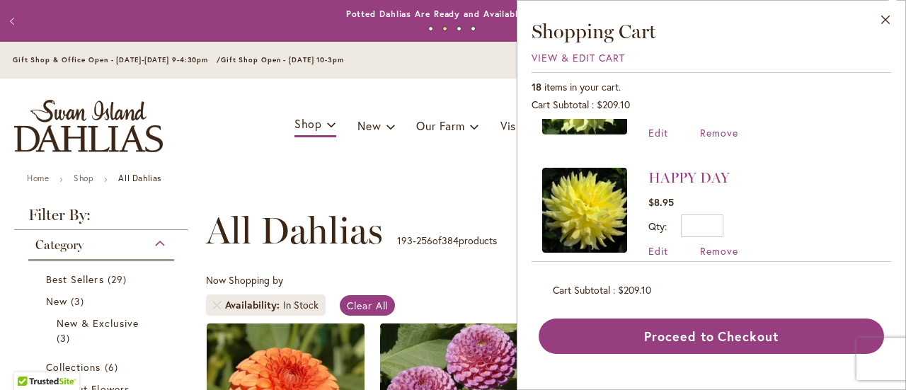
scroll to position [226, 0]
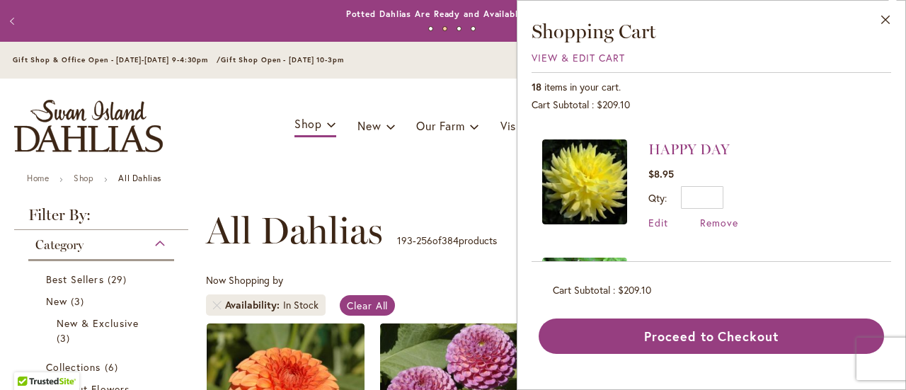
click at [716, 210] on div "HAPPY DAY $8.95 Qty * Update Edit Remove" at bounding box center [693, 184] width 90 height 90
click at [716, 217] on span "Remove" at bounding box center [719, 222] width 38 height 13
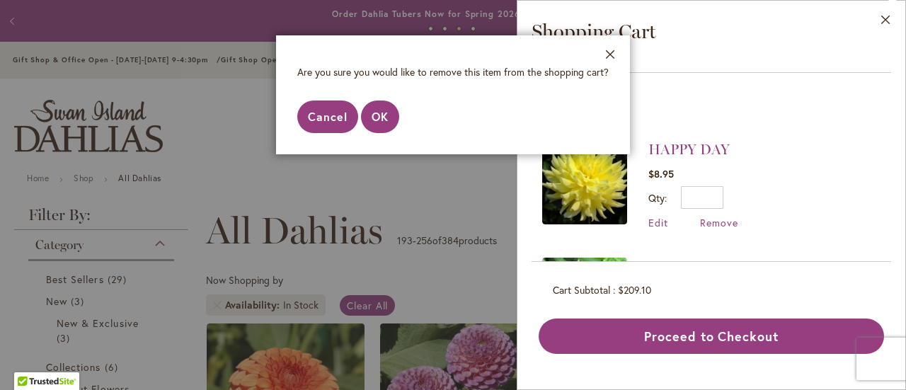
click at [343, 119] on span "Cancel" at bounding box center [328, 116] width 40 height 15
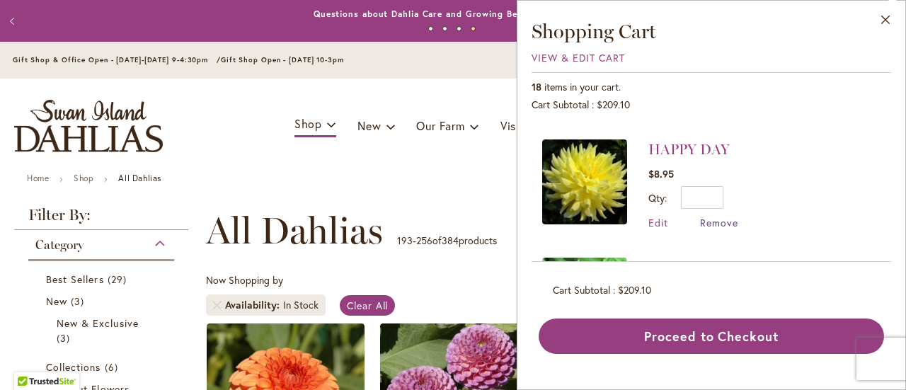
click at [705, 216] on span "Remove" at bounding box center [719, 222] width 38 height 13
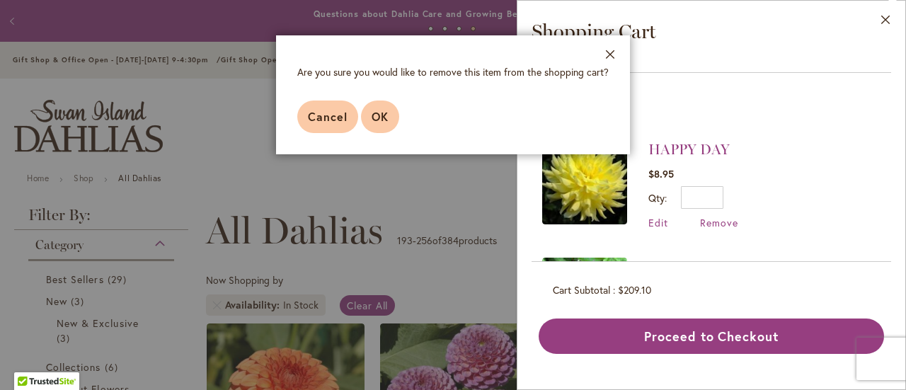
click at [393, 125] on button "OK" at bounding box center [380, 116] width 38 height 33
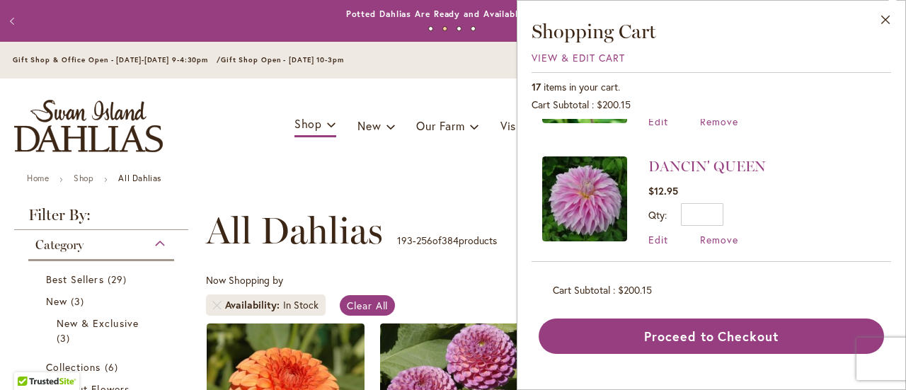
scroll to position [1443, 0]
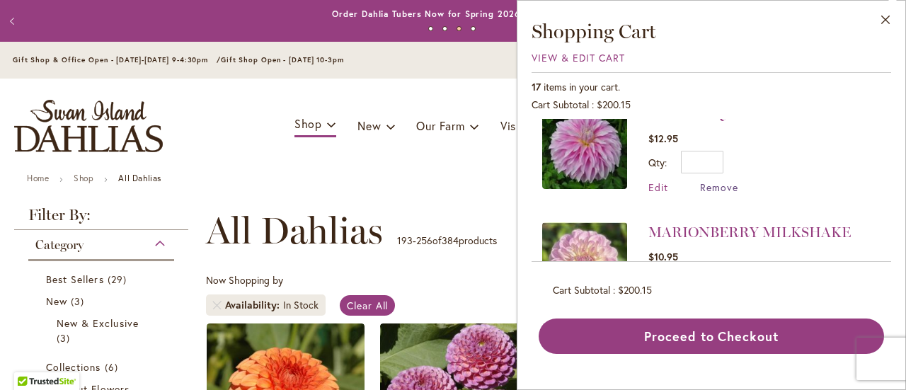
click at [711, 180] on span "Remove" at bounding box center [719, 186] width 38 height 13
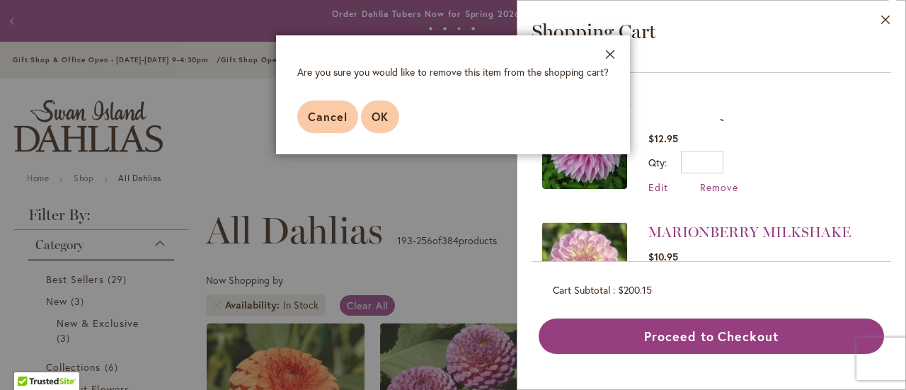
click at [384, 117] on span "OK" at bounding box center [379, 116] width 17 height 15
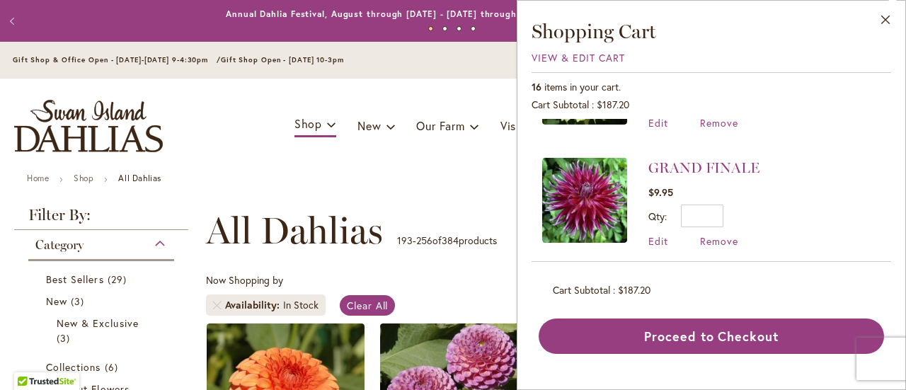
scroll to position [198, 0]
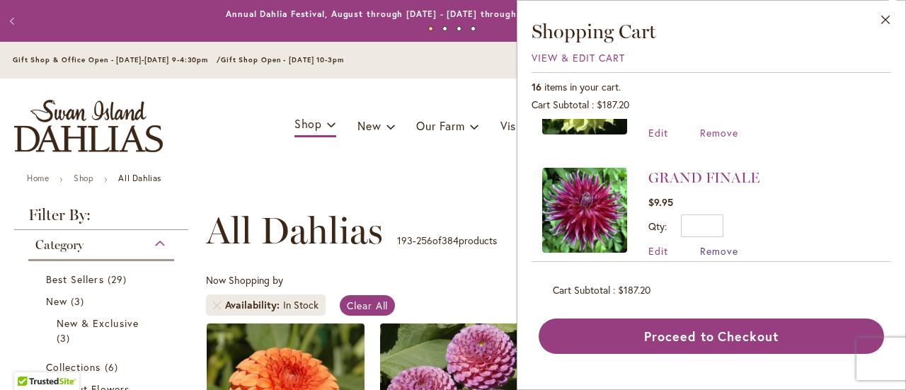
click at [717, 247] on span "Remove" at bounding box center [719, 250] width 38 height 13
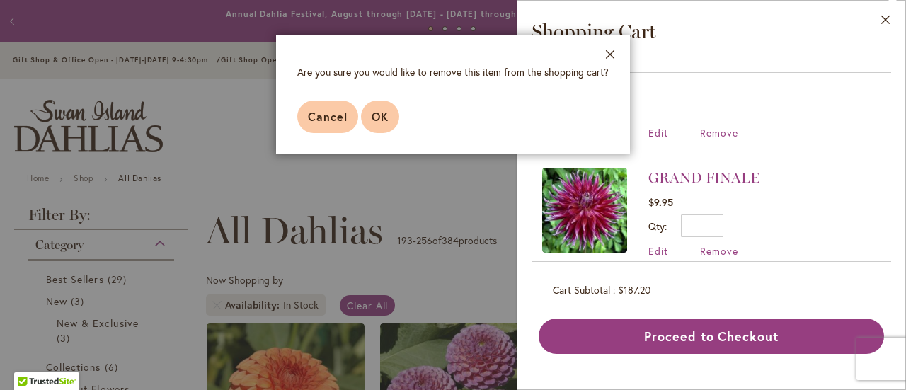
click at [392, 115] on button "OK" at bounding box center [380, 116] width 38 height 33
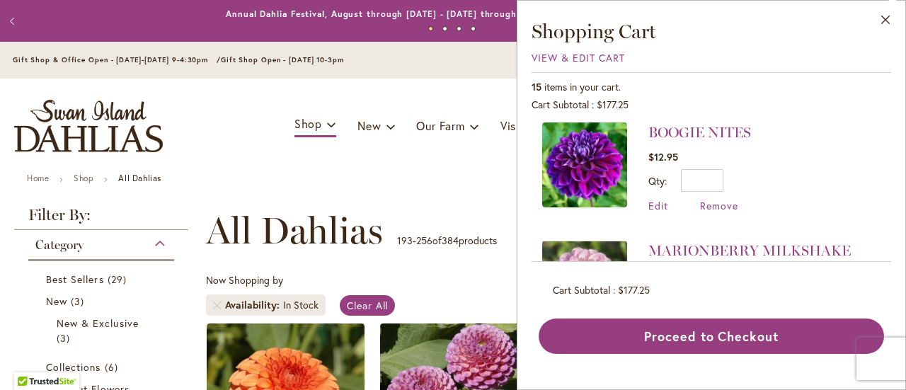
scroll to position [1160, 0]
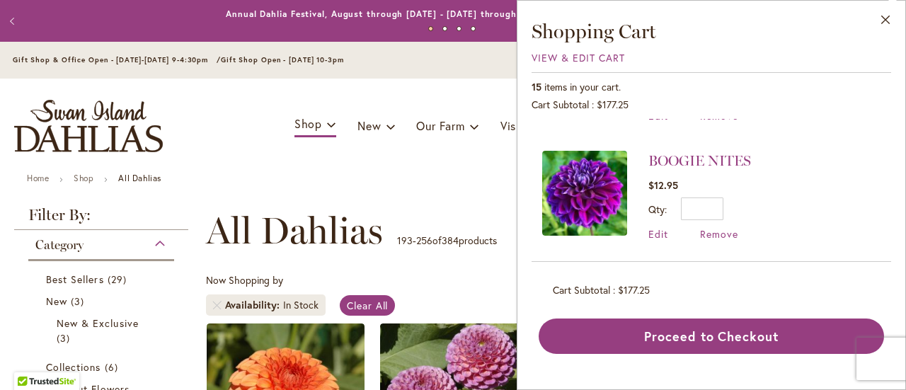
click at [715, 229] on li "BOOGIE NITES $12.95 Qty * Update Edit Remove" at bounding box center [711, 196] width 338 height 118
click at [716, 227] on span "Remove" at bounding box center [719, 233] width 38 height 13
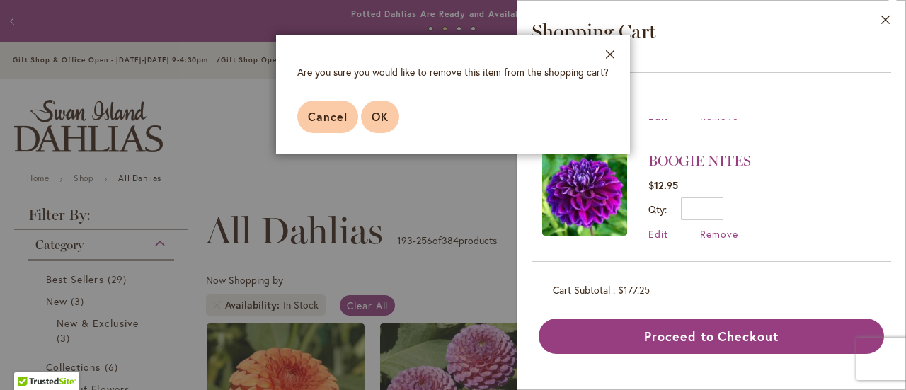
click at [372, 120] on span "OK" at bounding box center [379, 116] width 17 height 15
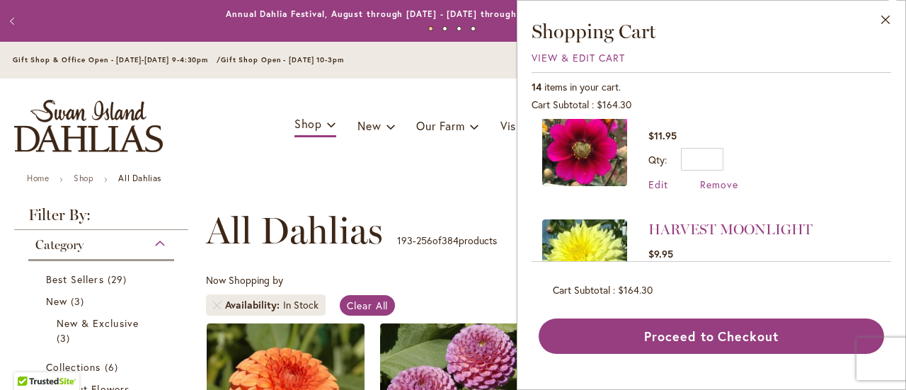
scroll to position [57, 0]
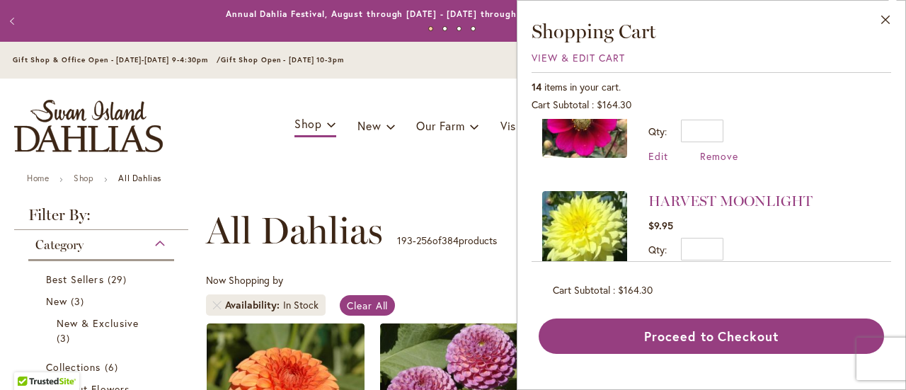
click at [879, 257] on div "HULA $11.95 Qty * Update Edit Remove" at bounding box center [710, 190] width 359 height 143
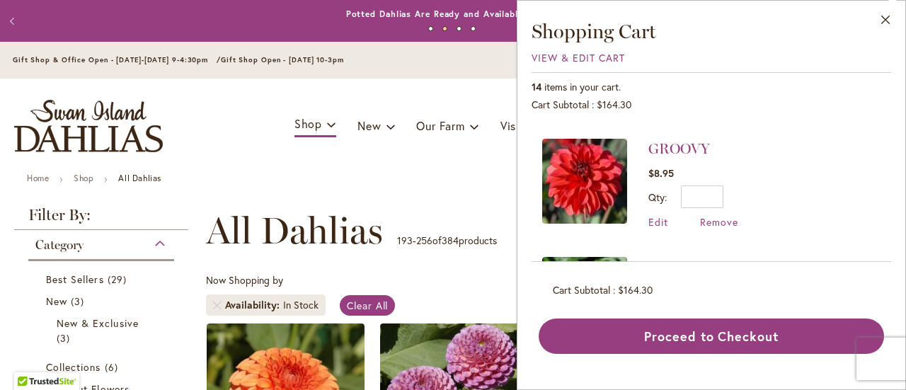
scroll to position [368, 0]
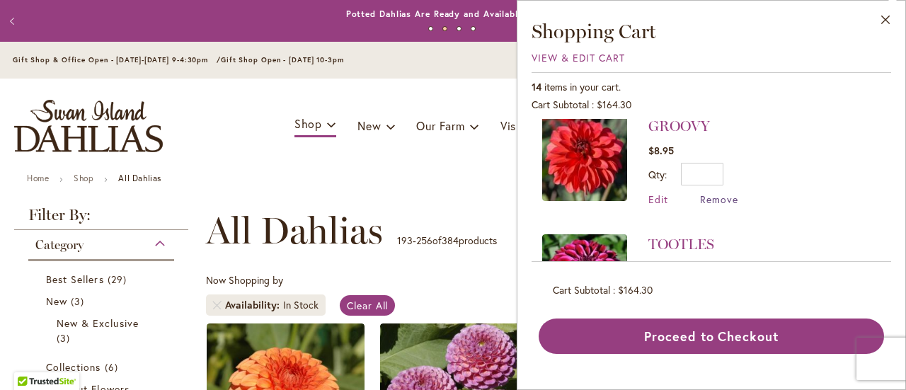
click at [717, 197] on span "Remove" at bounding box center [719, 198] width 38 height 13
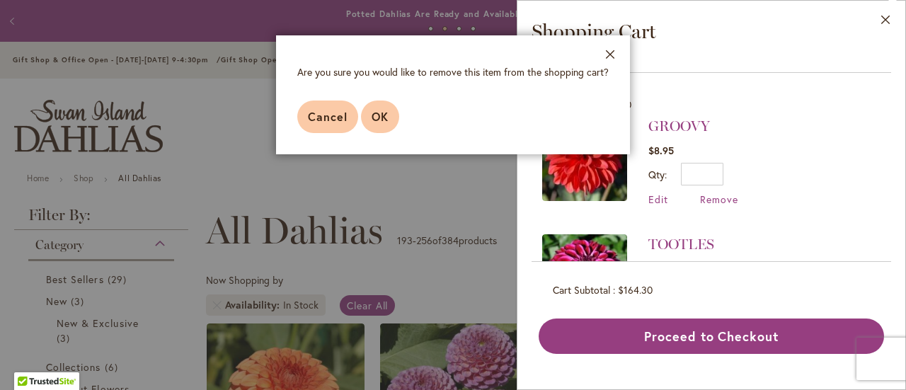
click at [375, 122] on span "OK" at bounding box center [379, 116] width 17 height 15
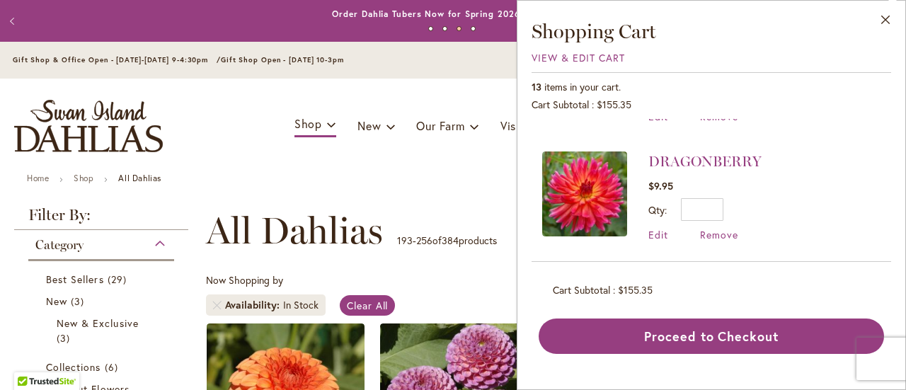
scroll to position [1272, 0]
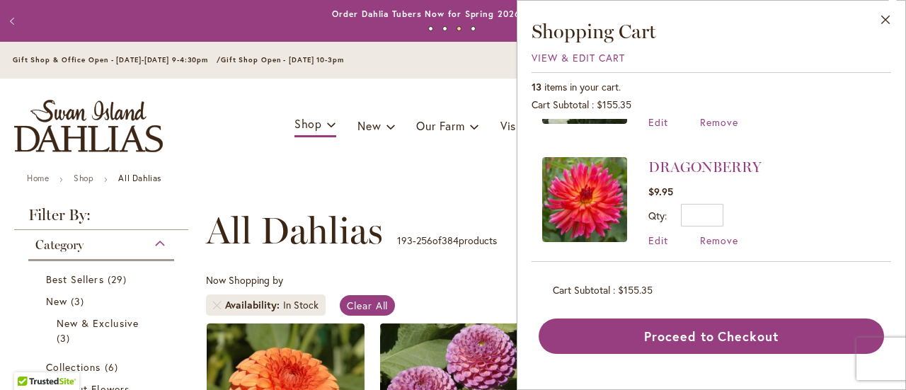
click at [727, 219] on div "DRAGONBERRY $9.95 Qty * Update Edit Remove" at bounding box center [704, 202] width 113 height 90
click at [725, 233] on span "Remove" at bounding box center [719, 239] width 38 height 13
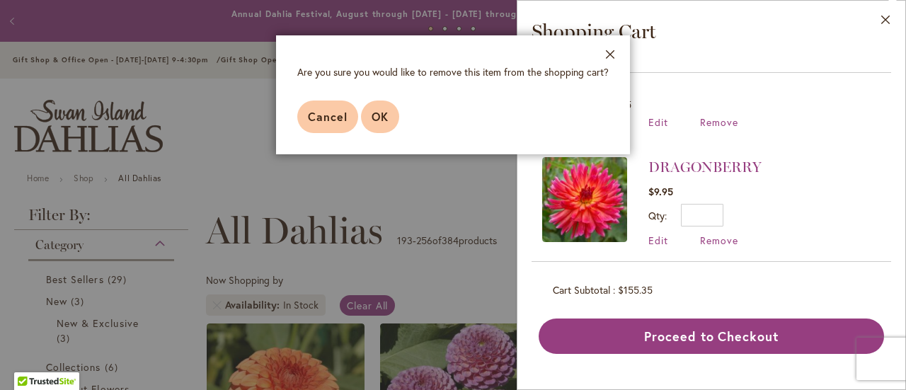
click at [376, 113] on span "OK" at bounding box center [379, 116] width 17 height 15
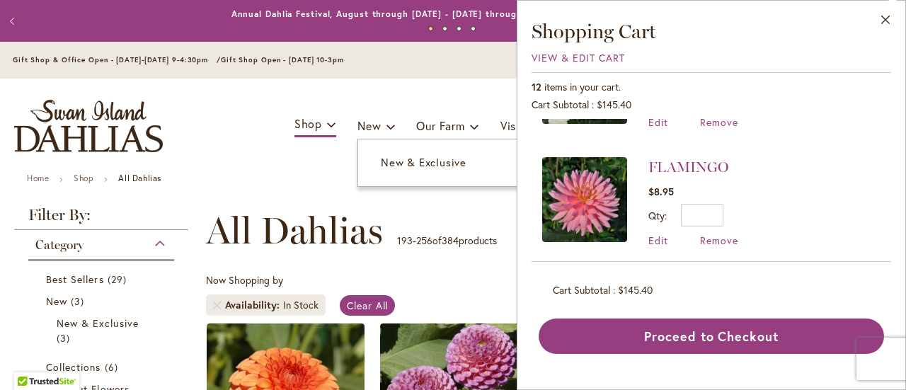
scroll to position [0, 0]
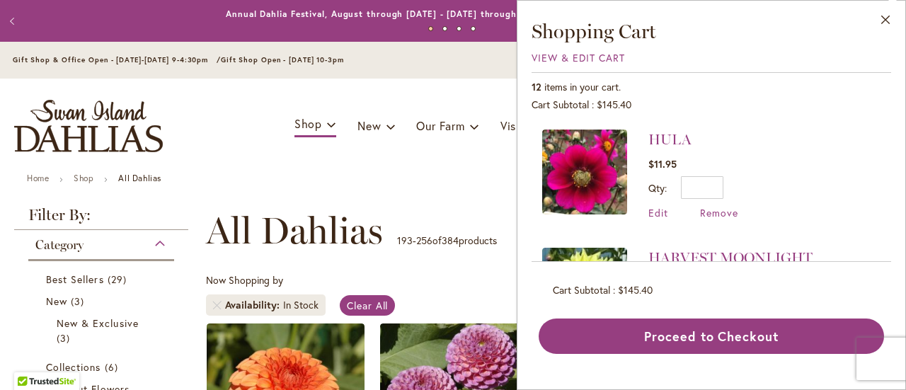
click at [879, 260] on div "HULA $11.95 Qty * Update Edit Remove" at bounding box center [710, 190] width 359 height 143
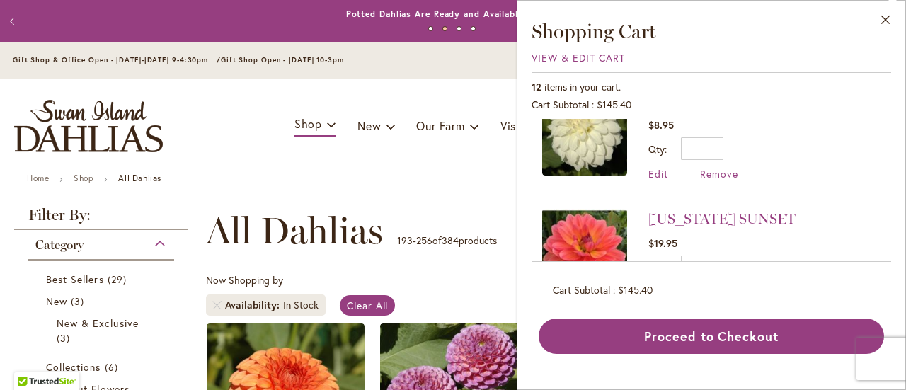
scroll to position [606, 0]
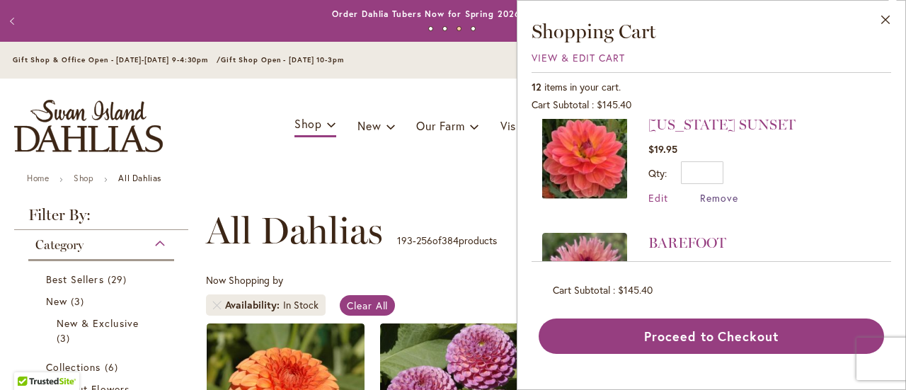
click at [707, 191] on span "Remove" at bounding box center [719, 197] width 38 height 13
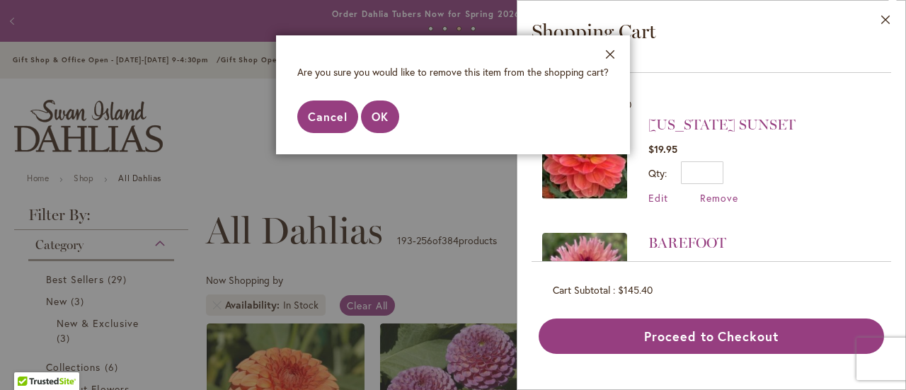
click at [331, 110] on span "Cancel" at bounding box center [328, 116] width 40 height 15
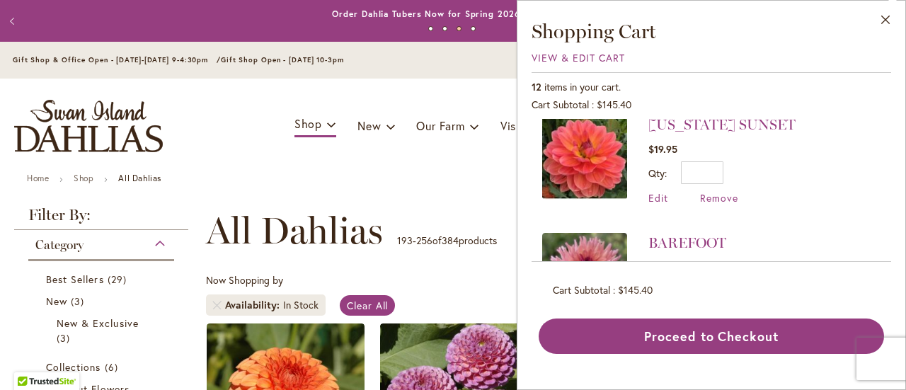
click at [737, 191] on div "Edit Remove" at bounding box center [721, 197] width 147 height 13
click at [732, 191] on span "Remove" at bounding box center [719, 197] width 38 height 13
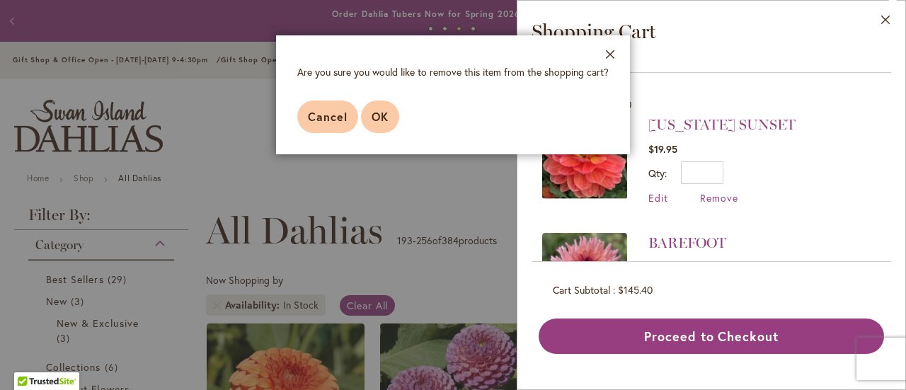
click at [378, 114] on span "OK" at bounding box center [379, 116] width 17 height 15
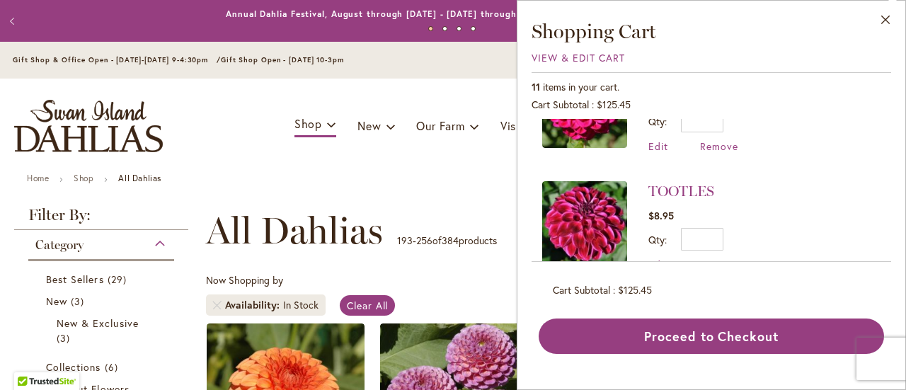
scroll to position [330, 0]
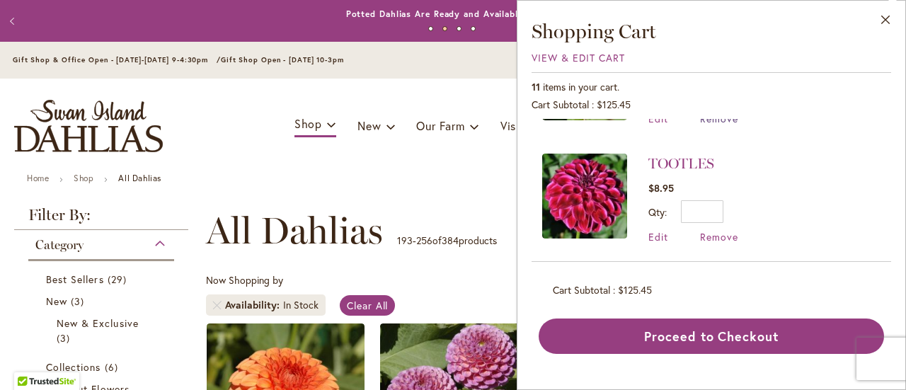
click at [717, 120] on span "Remove" at bounding box center [719, 118] width 38 height 13
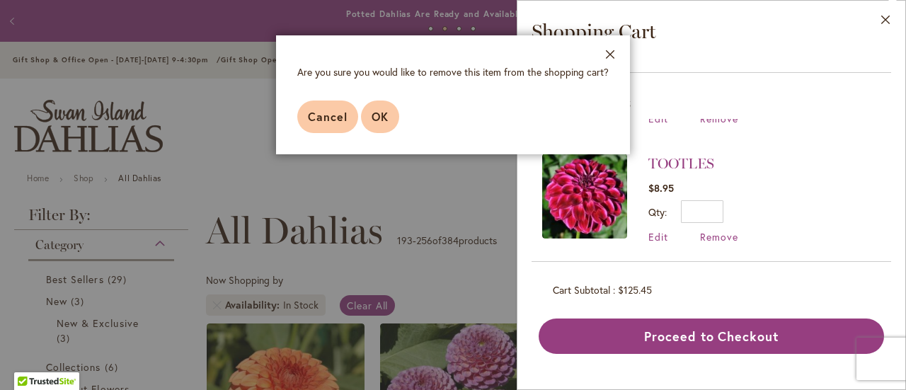
click at [383, 110] on span "OK" at bounding box center [379, 116] width 17 height 15
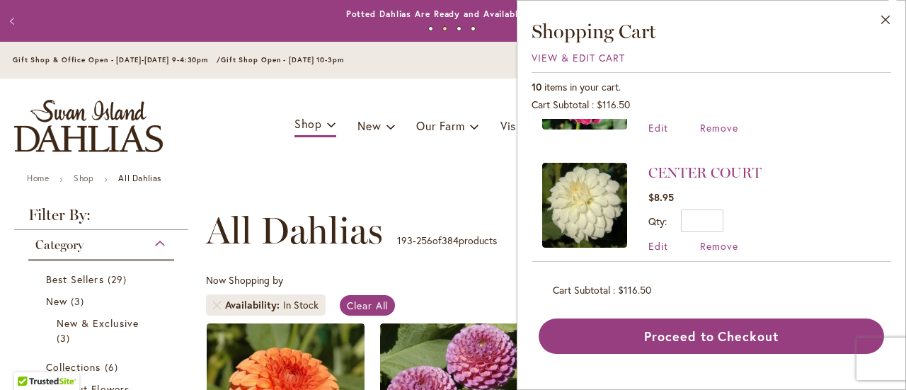
scroll to position [0, 0]
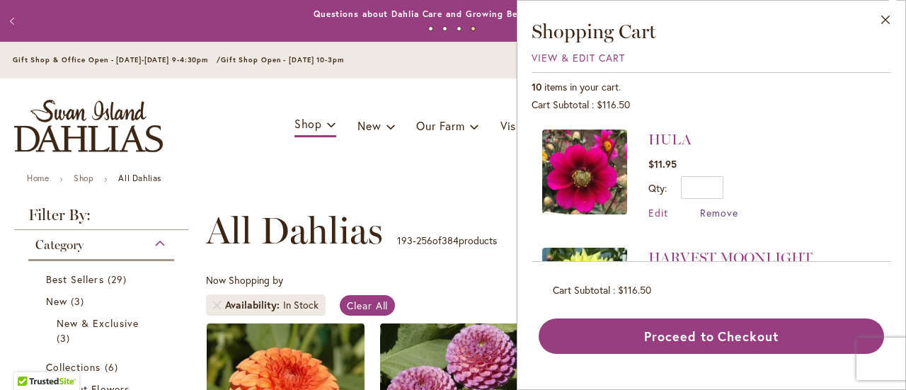
click at [712, 211] on span "Remove" at bounding box center [719, 212] width 38 height 13
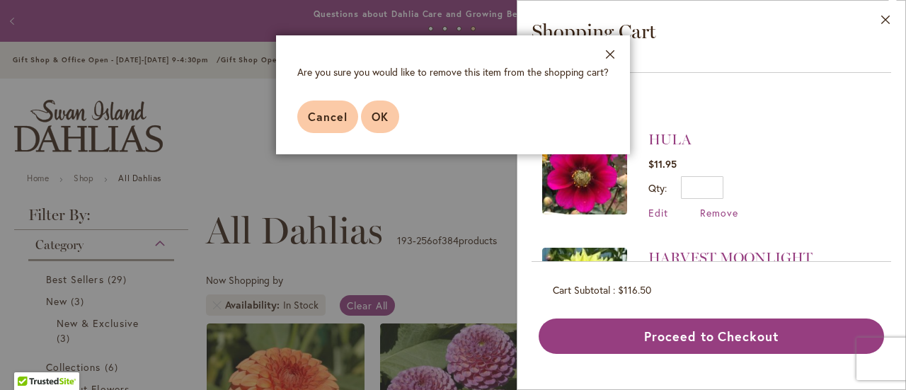
click at [375, 110] on span "OK" at bounding box center [379, 116] width 17 height 15
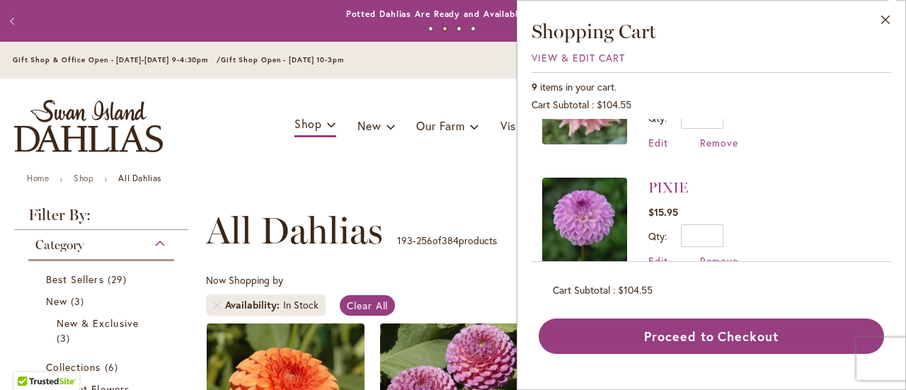
scroll to position [396, 0]
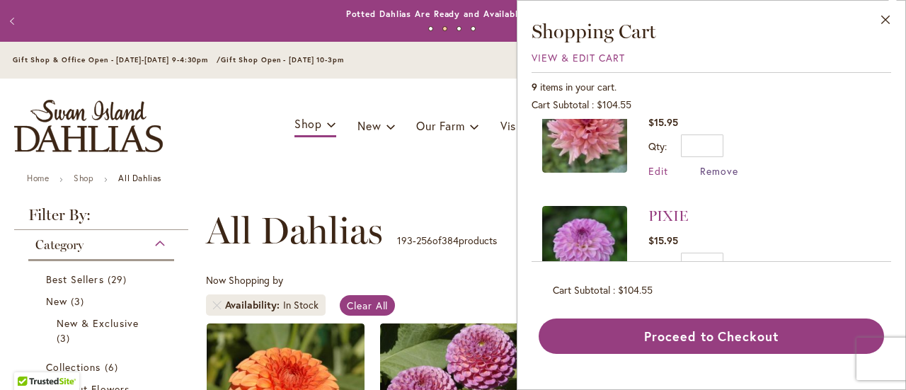
click at [717, 169] on span "Remove" at bounding box center [719, 170] width 38 height 13
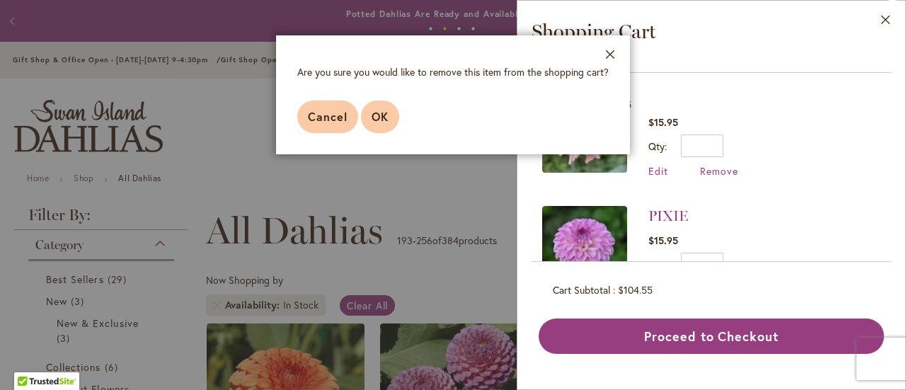
click at [390, 124] on button "OK" at bounding box center [380, 116] width 38 height 33
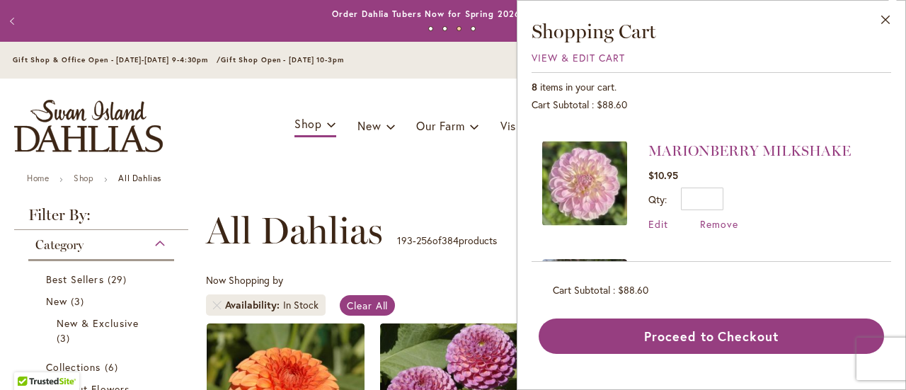
scroll to position [566, 0]
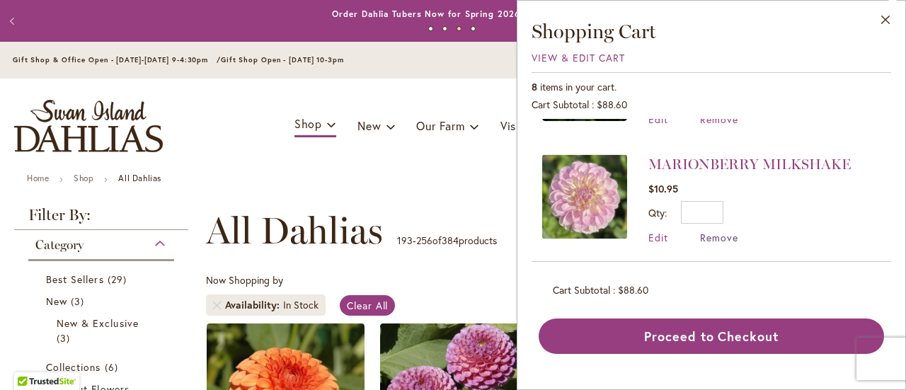
click at [715, 231] on span "Remove" at bounding box center [719, 237] width 38 height 13
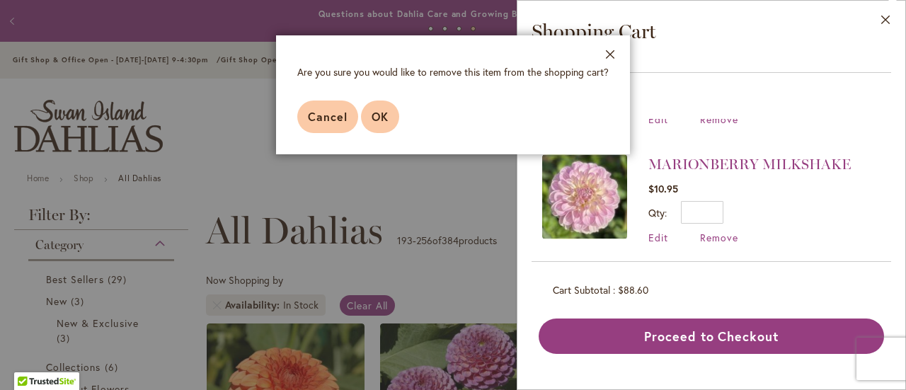
click at [394, 124] on button "OK" at bounding box center [380, 116] width 38 height 33
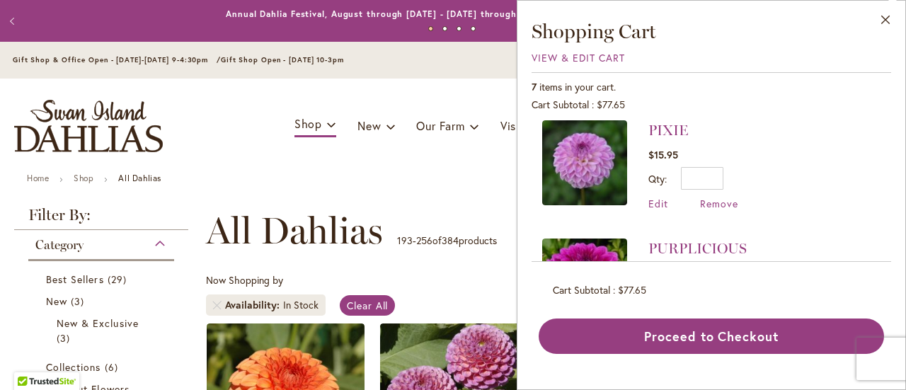
scroll to position [340, 0]
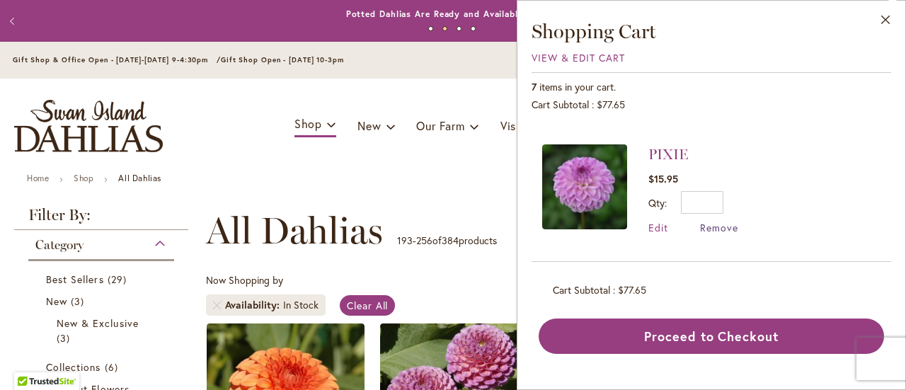
click at [725, 224] on span "Remove" at bounding box center [719, 227] width 38 height 13
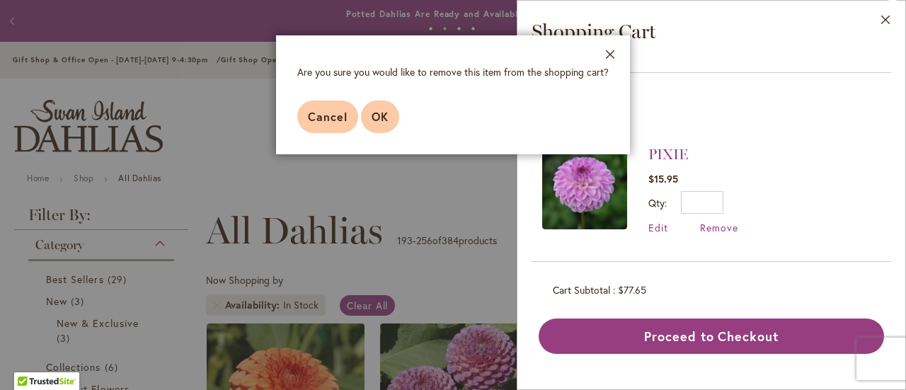
click at [367, 115] on button "OK" at bounding box center [380, 116] width 38 height 33
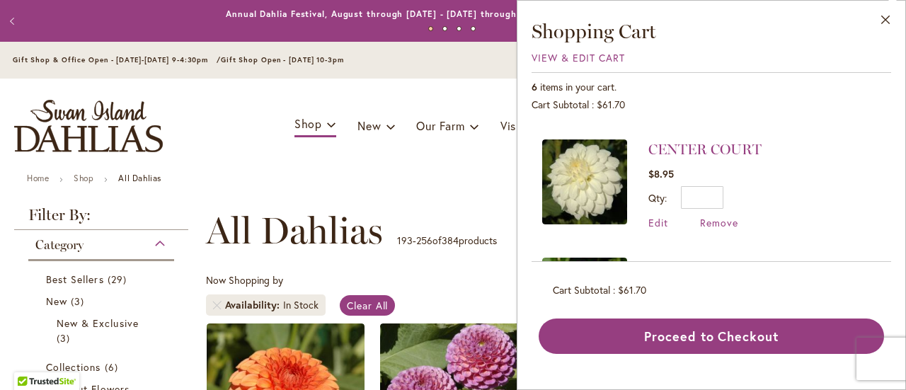
scroll to position [226, 0]
click at [721, 216] on span "Remove" at bounding box center [719, 222] width 38 height 13
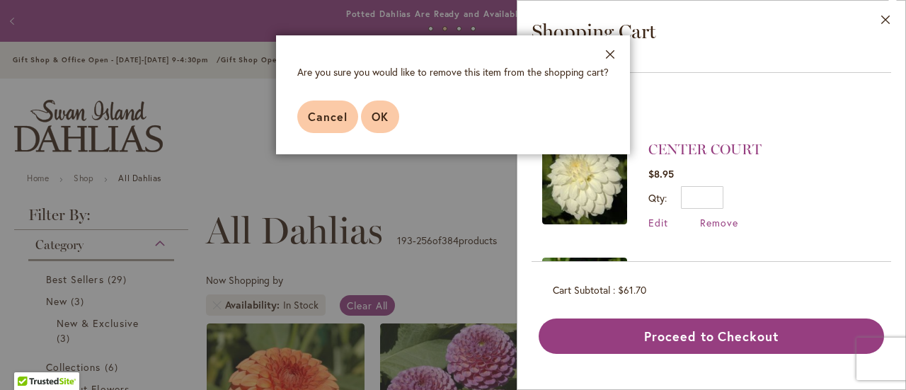
click at [389, 112] on button "OK" at bounding box center [380, 116] width 38 height 33
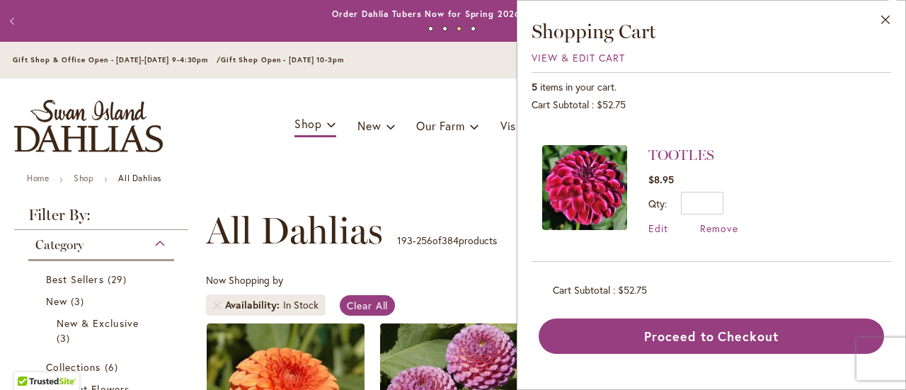
scroll to position [170, 0]
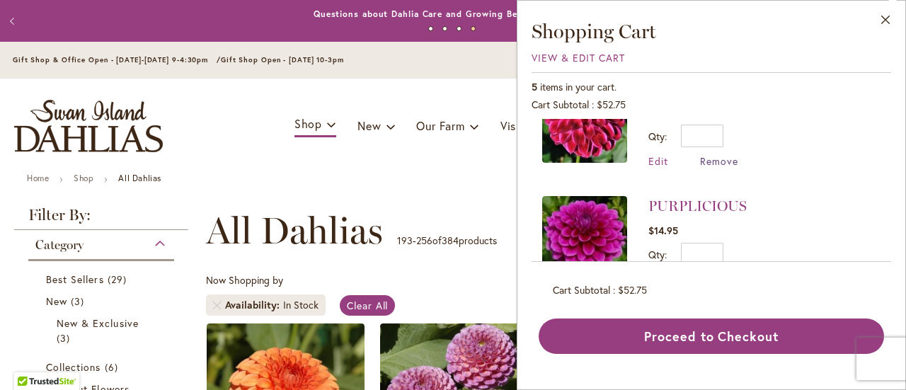
click at [717, 159] on span "Remove" at bounding box center [719, 160] width 38 height 13
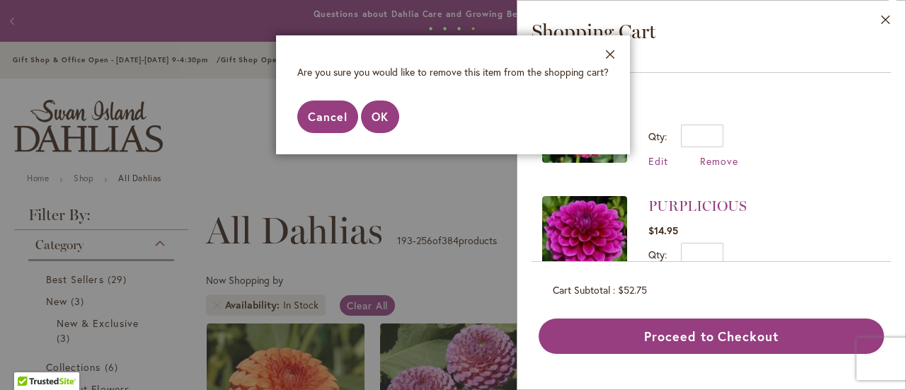
click at [316, 113] on span "Cancel" at bounding box center [328, 116] width 40 height 15
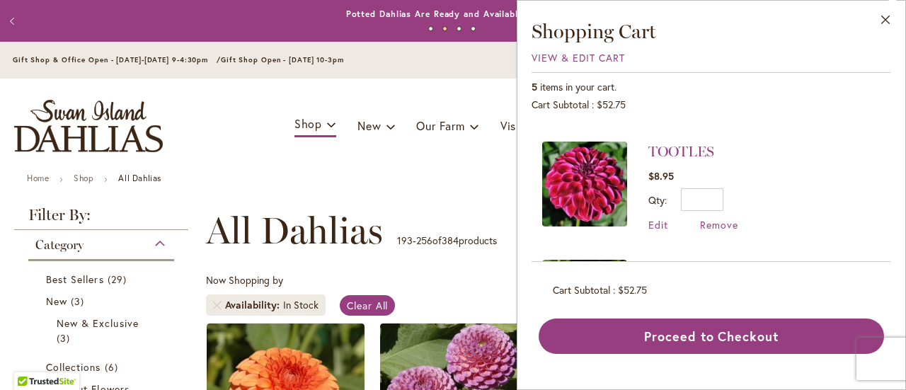
scroll to position [113, 0]
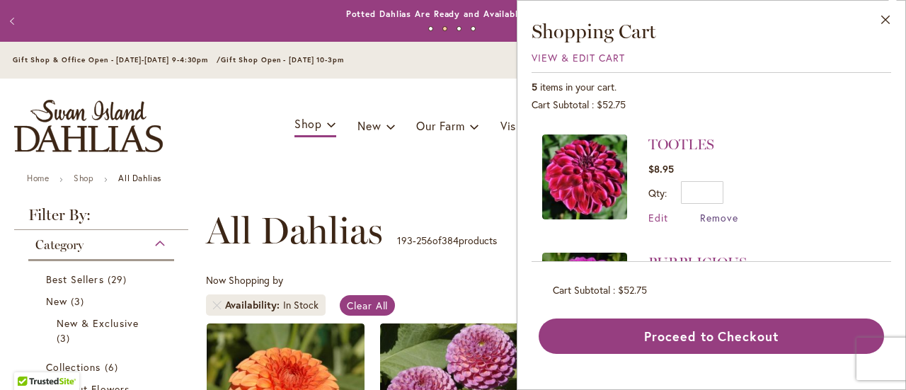
click at [708, 213] on span "Remove" at bounding box center [719, 217] width 38 height 13
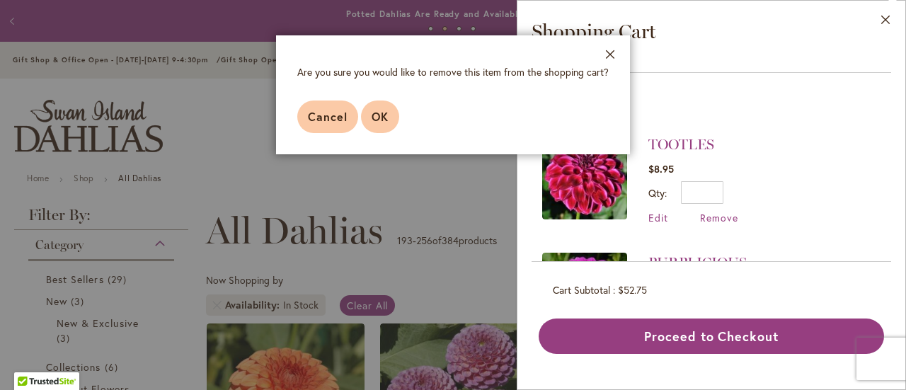
click at [392, 112] on button "OK" at bounding box center [380, 116] width 38 height 33
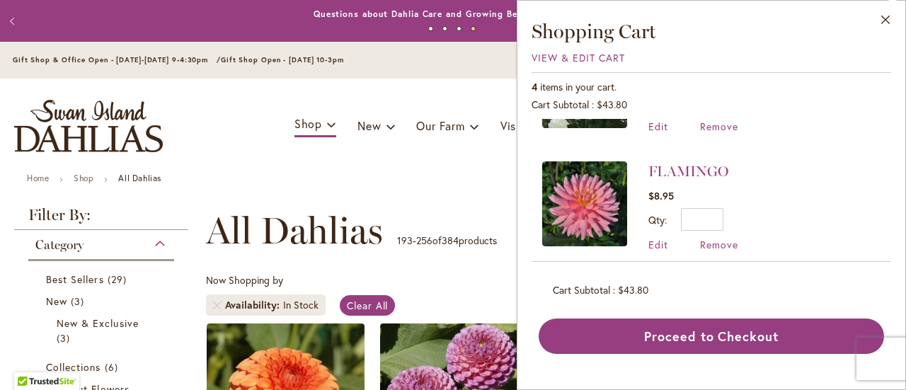
scroll to position [333, 0]
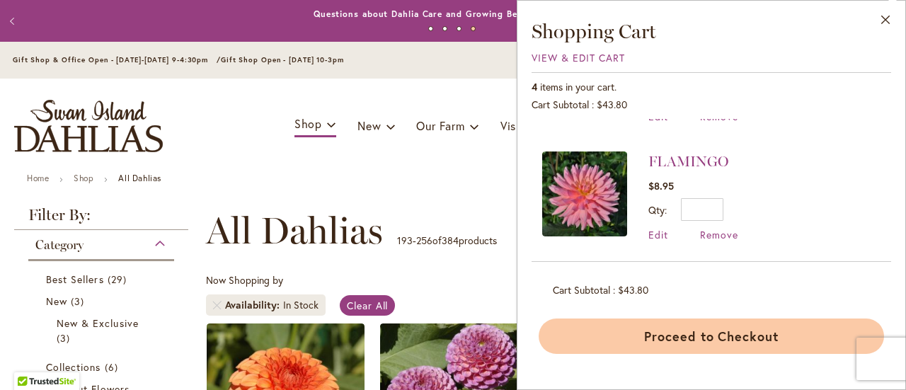
click at [687, 345] on button "Proceed to Checkout" at bounding box center [710, 335] width 345 height 35
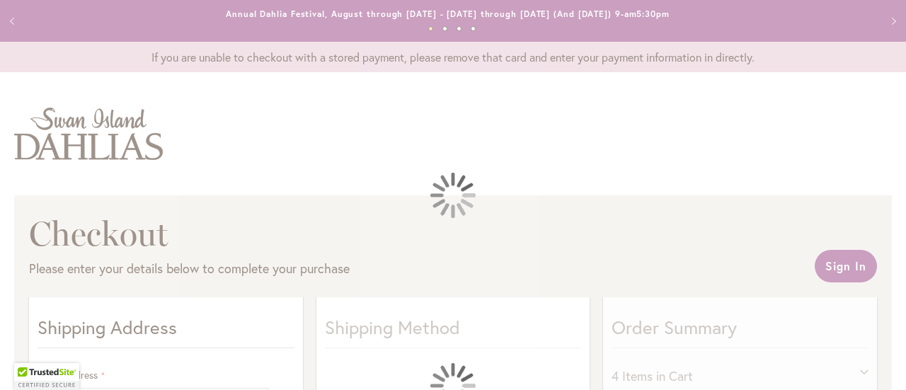
select select "**"
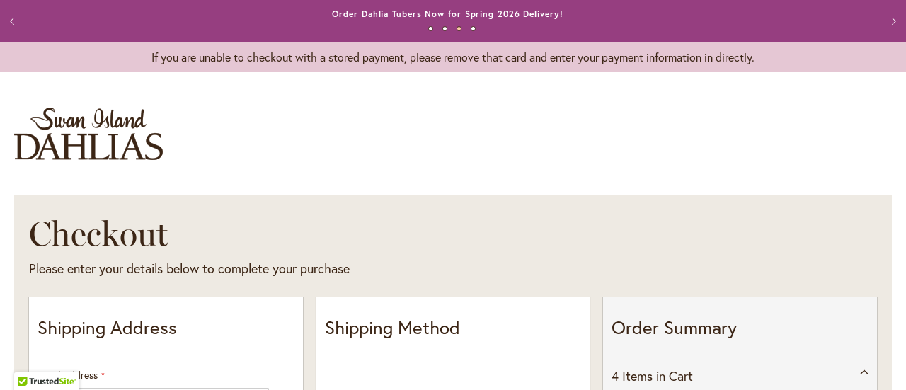
drag, startPoint x: 567, startPoint y: 137, endPoint x: 369, endPoint y: 193, distance: 206.0
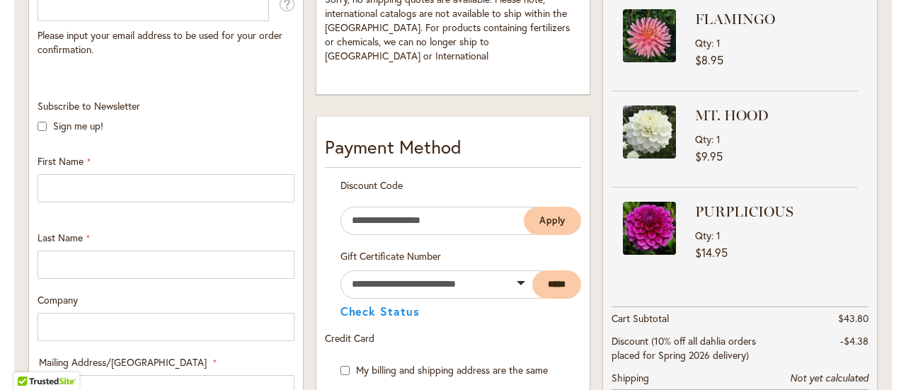
scroll to position [396, 0]
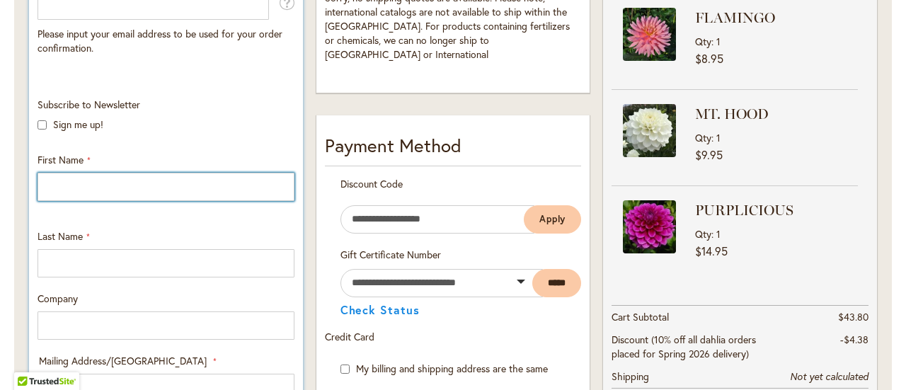
click at [71, 189] on input "First Name" at bounding box center [166, 187] width 257 height 28
type input "*****"
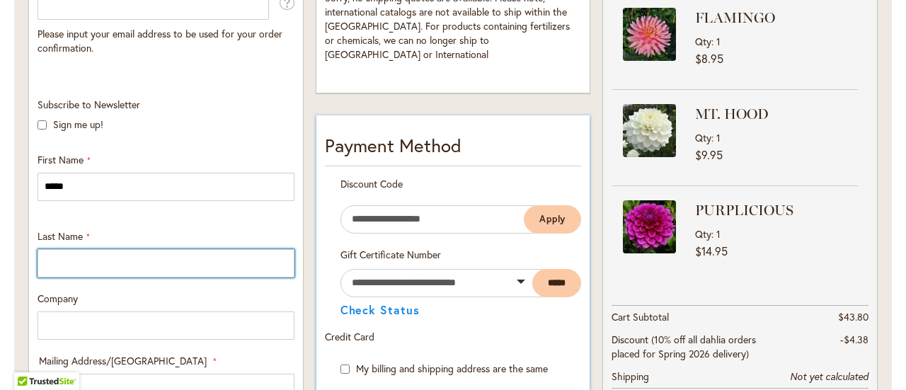
type input "**********"
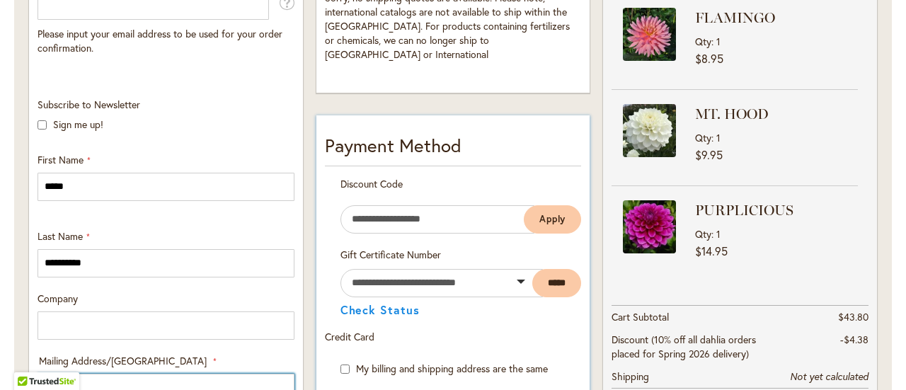
type input "**********"
select select "**"
type input "******"
type input "*****"
type input "**********"
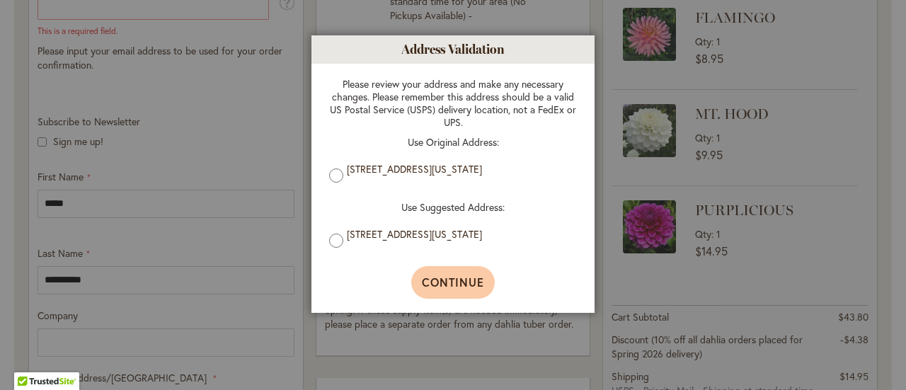
click at [477, 285] on span "Continue" at bounding box center [453, 282] width 63 height 15
type input "**********"
type input "******"
type input "**********"
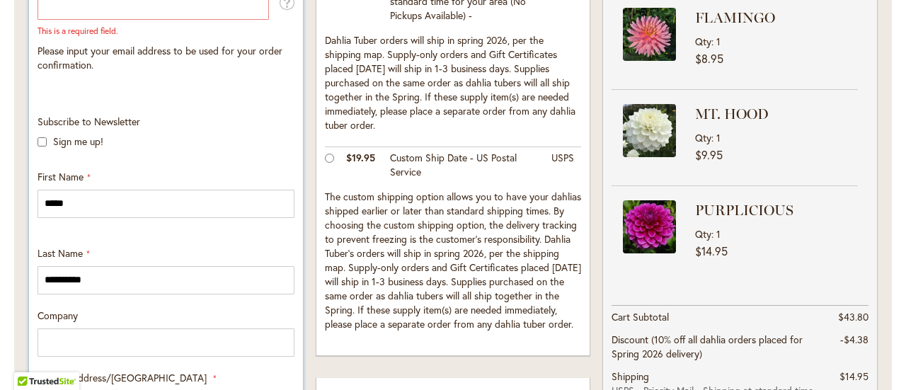
click at [173, 138] on p "Sign me up!" at bounding box center [166, 141] width 257 height 14
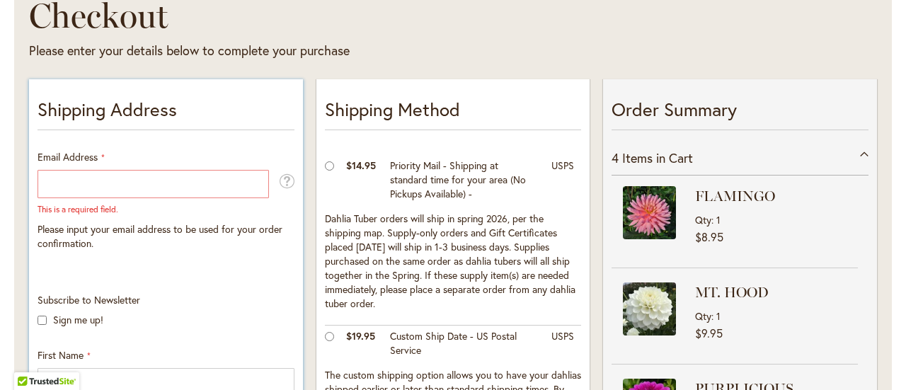
scroll to position [170, 0]
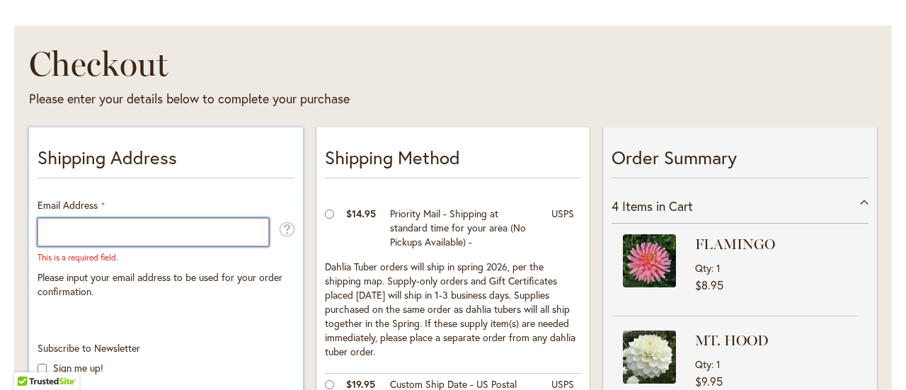
click at [70, 221] on input "Email Address" at bounding box center [153, 232] width 231 height 28
type input "**********"
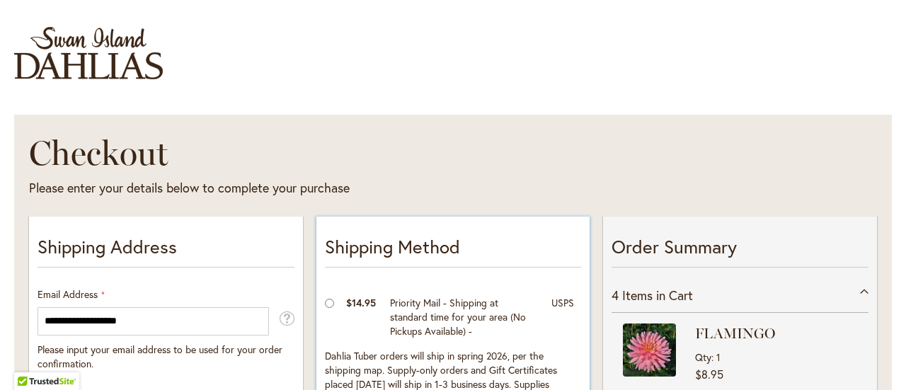
scroll to position [0, 0]
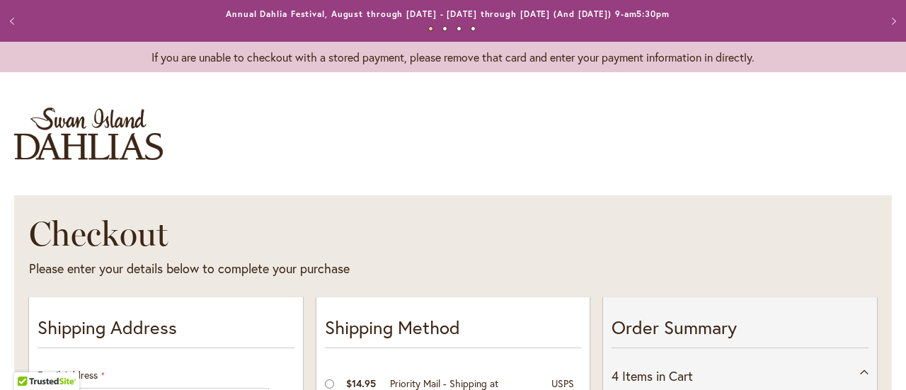
click at [92, 163] on div "Toggle Nav" at bounding box center [453, 133] width 906 height 95
click at [92, 149] on img "store logo" at bounding box center [88, 134] width 149 height 52
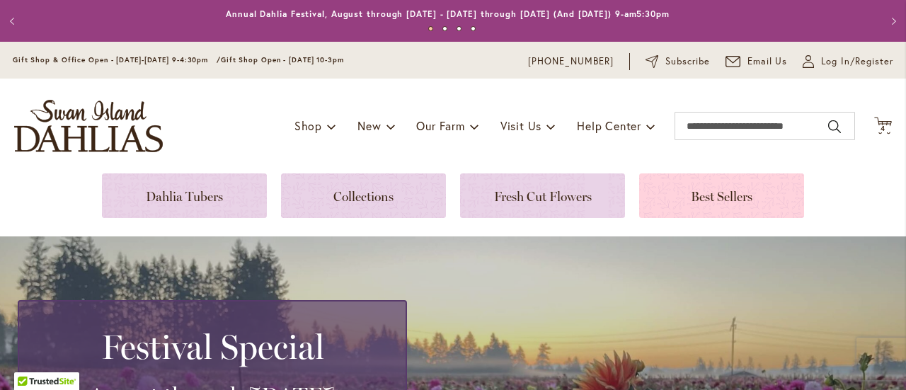
click at [729, 190] on link at bounding box center [721, 195] width 165 height 45
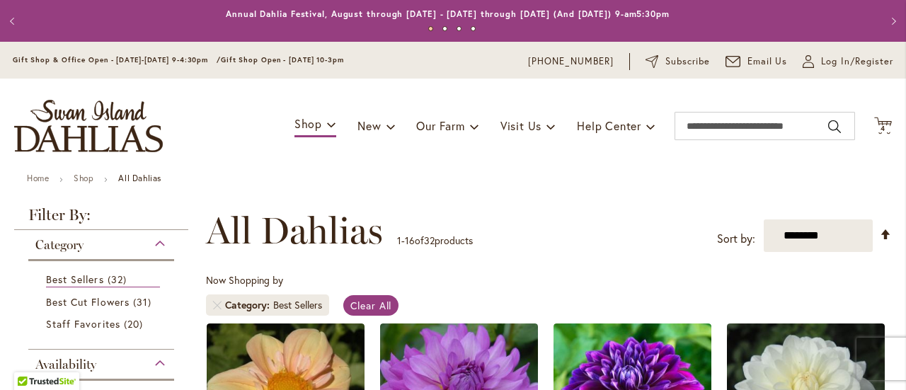
click at [542, 211] on div "**********" at bounding box center [549, 230] width 686 height 42
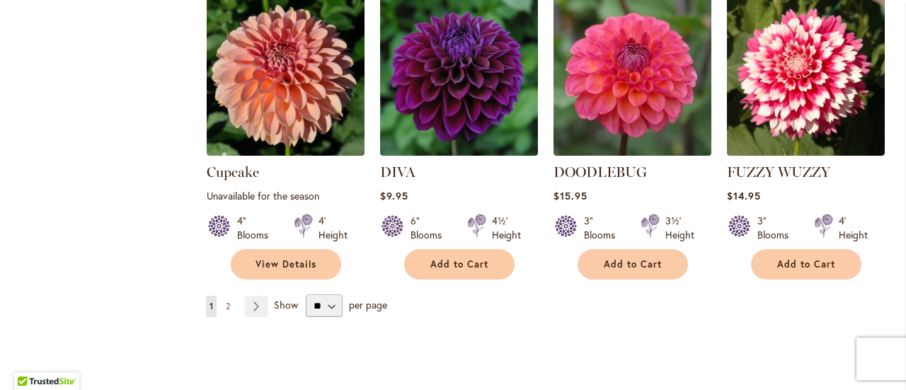
scroll to position [1387, 0]
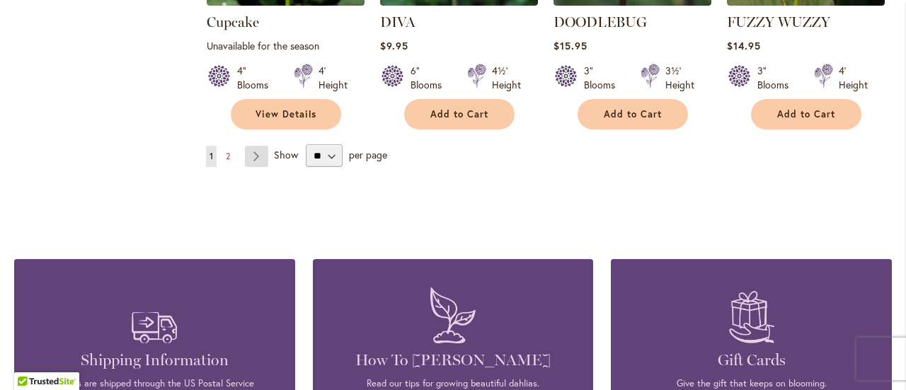
click at [246, 146] on link "Page Next" at bounding box center [256, 156] width 23 height 21
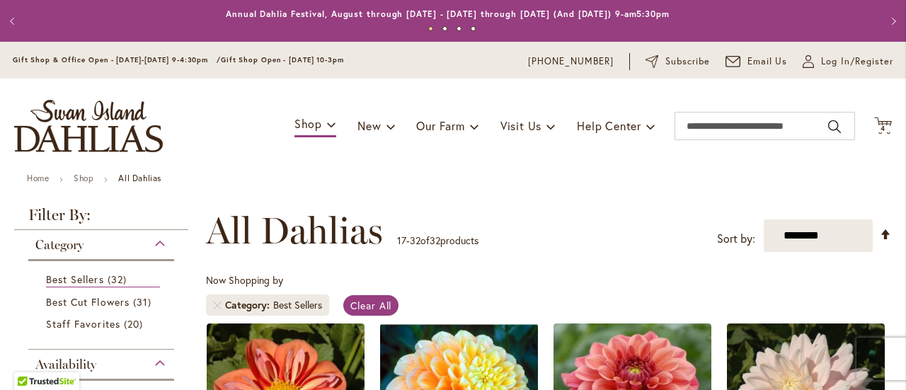
click at [584, 214] on div "**********" at bounding box center [549, 230] width 686 height 42
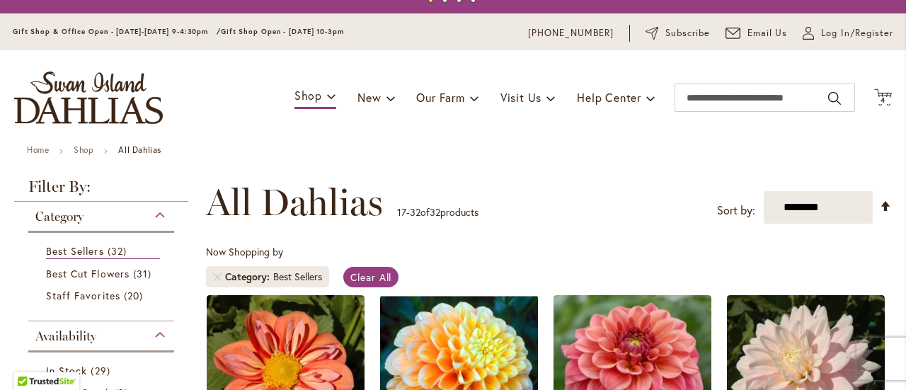
click at [402, 272] on div "Clear All" at bounding box center [371, 277] width 70 height 21
click at [377, 272] on span "Clear All" at bounding box center [371, 276] width 42 height 13
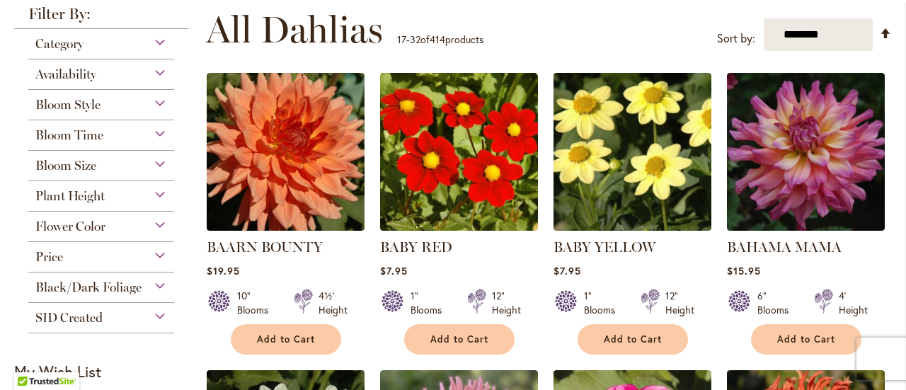
scroll to position [283, 0]
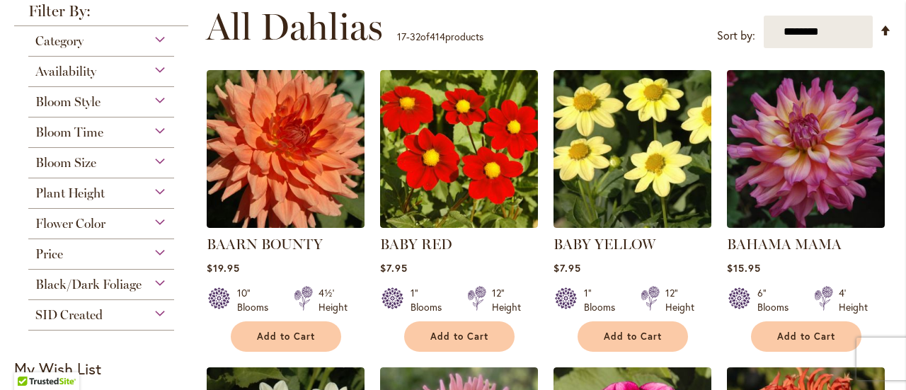
click at [157, 63] on div "Availability" at bounding box center [101, 68] width 146 height 23
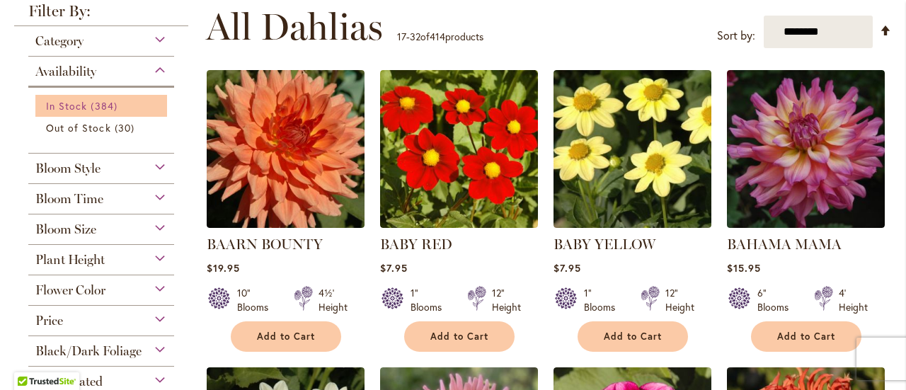
click at [86, 103] on link "In Stock 384 items" at bounding box center [103, 105] width 114 height 15
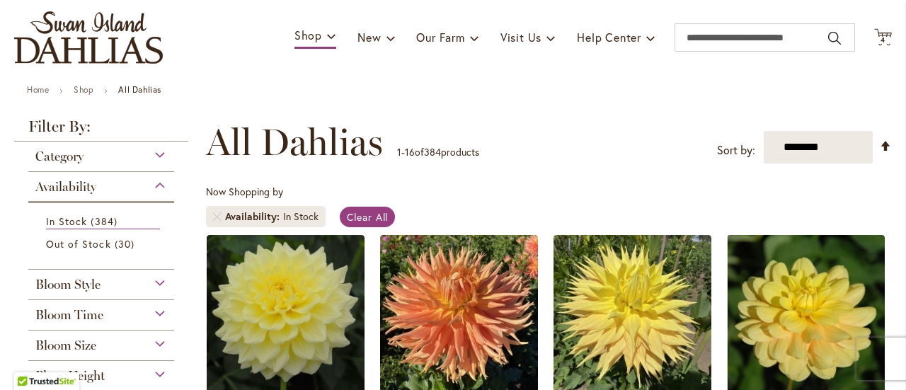
scroll to position [57, 0]
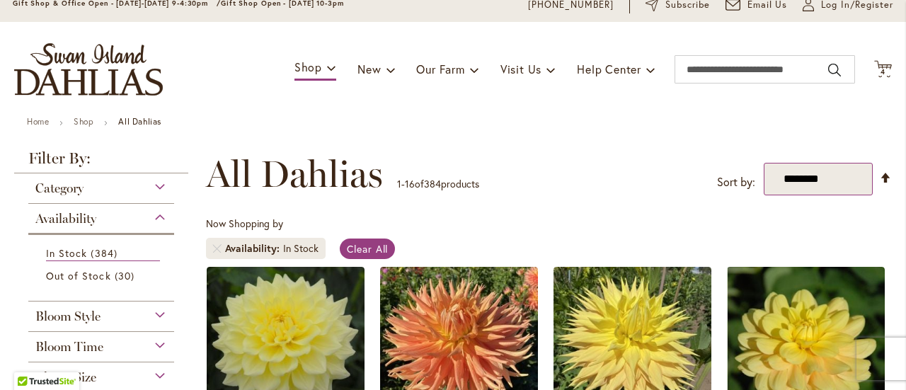
click at [832, 178] on select "**********" at bounding box center [817, 179] width 109 height 33
select select "*****"
click at [763, 163] on select "**********" at bounding box center [817, 179] width 109 height 33
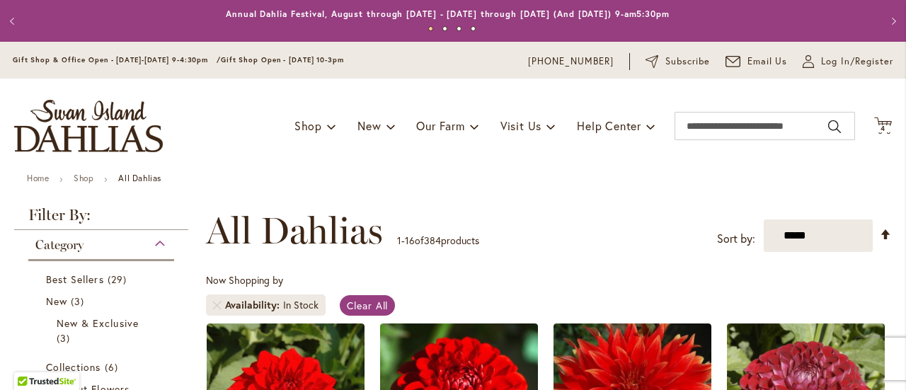
click at [553, 176] on ul "Home Shop All Dahlias" at bounding box center [453, 179] width 852 height 13
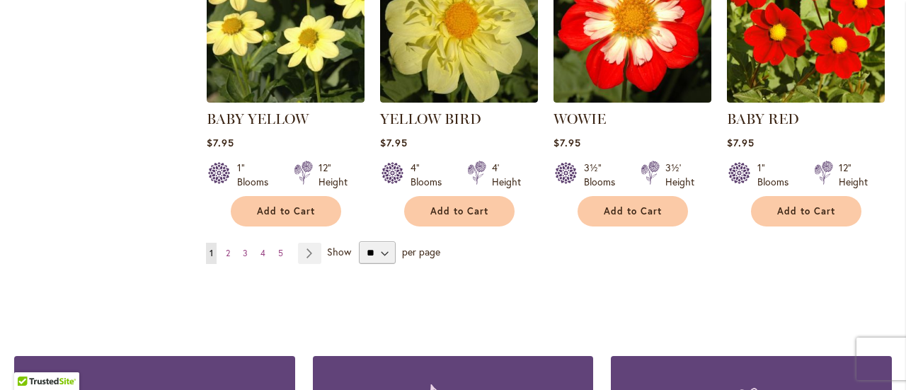
scroll to position [1302, 0]
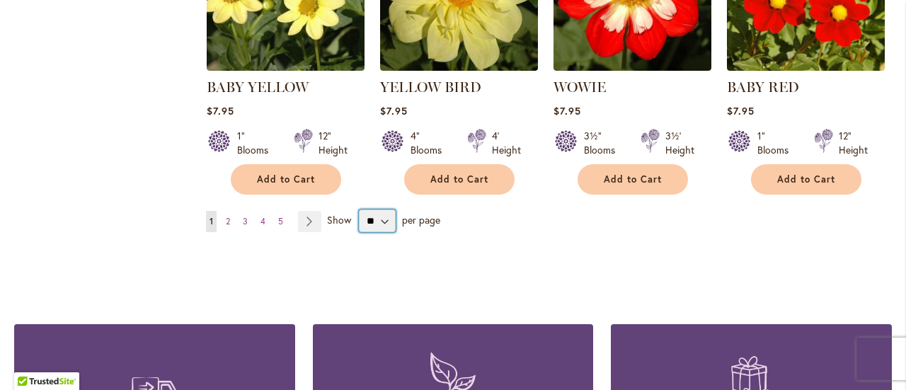
click at [378, 214] on select "** ** ** **" at bounding box center [377, 220] width 37 height 23
select select "**"
click at [359, 209] on select "** ** ** **" at bounding box center [377, 220] width 37 height 23
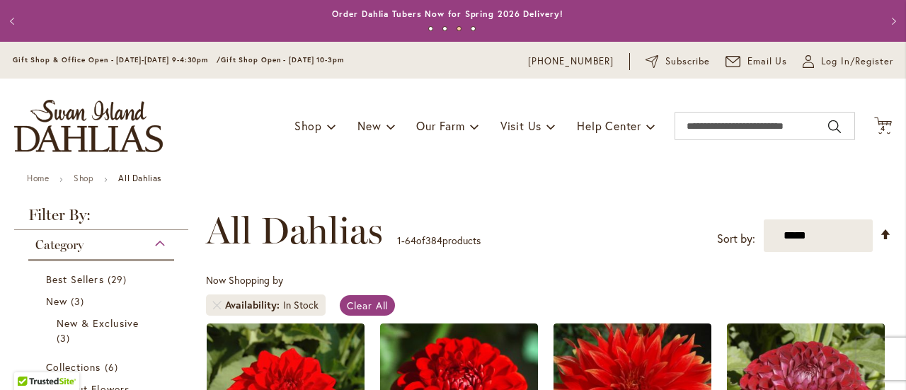
click at [497, 246] on div "**********" at bounding box center [549, 230] width 686 height 42
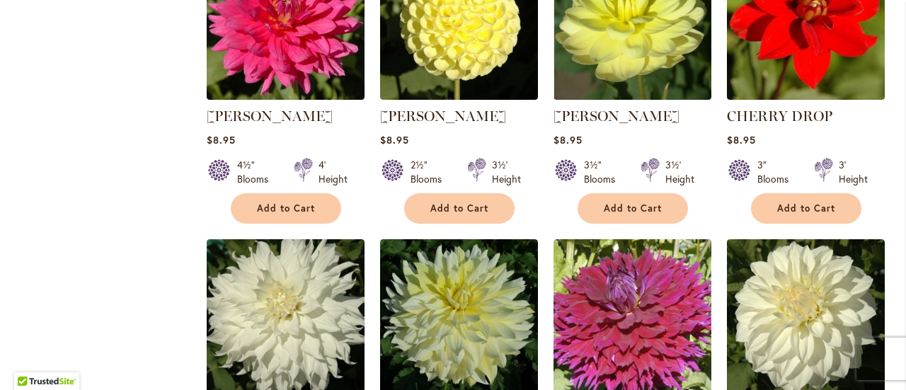
scroll to position [2604, 0]
